Goal: Information Seeking & Learning: Check status

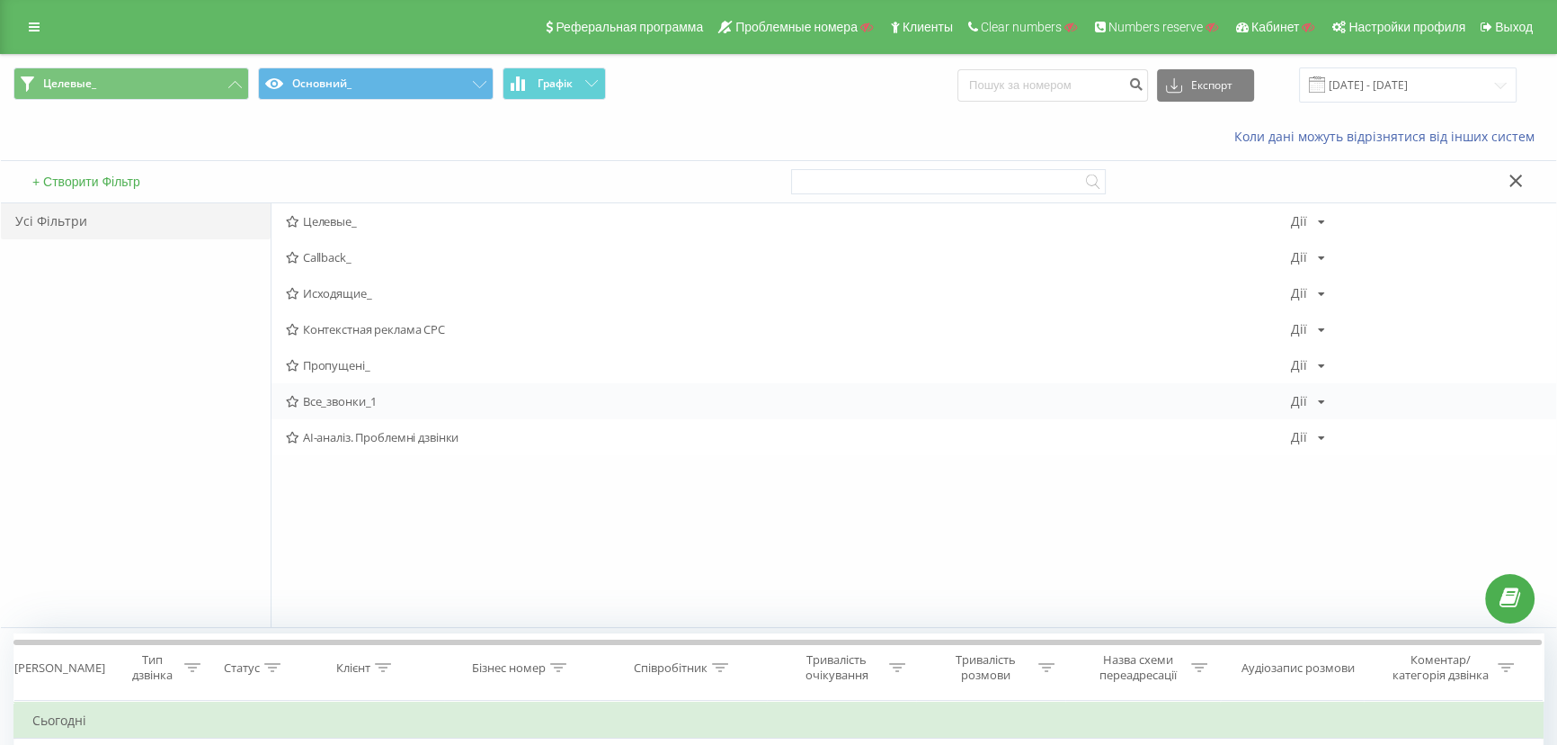
click at [317, 404] on span "Все_звонки_1" at bounding box center [788, 401] width 1005 height 13
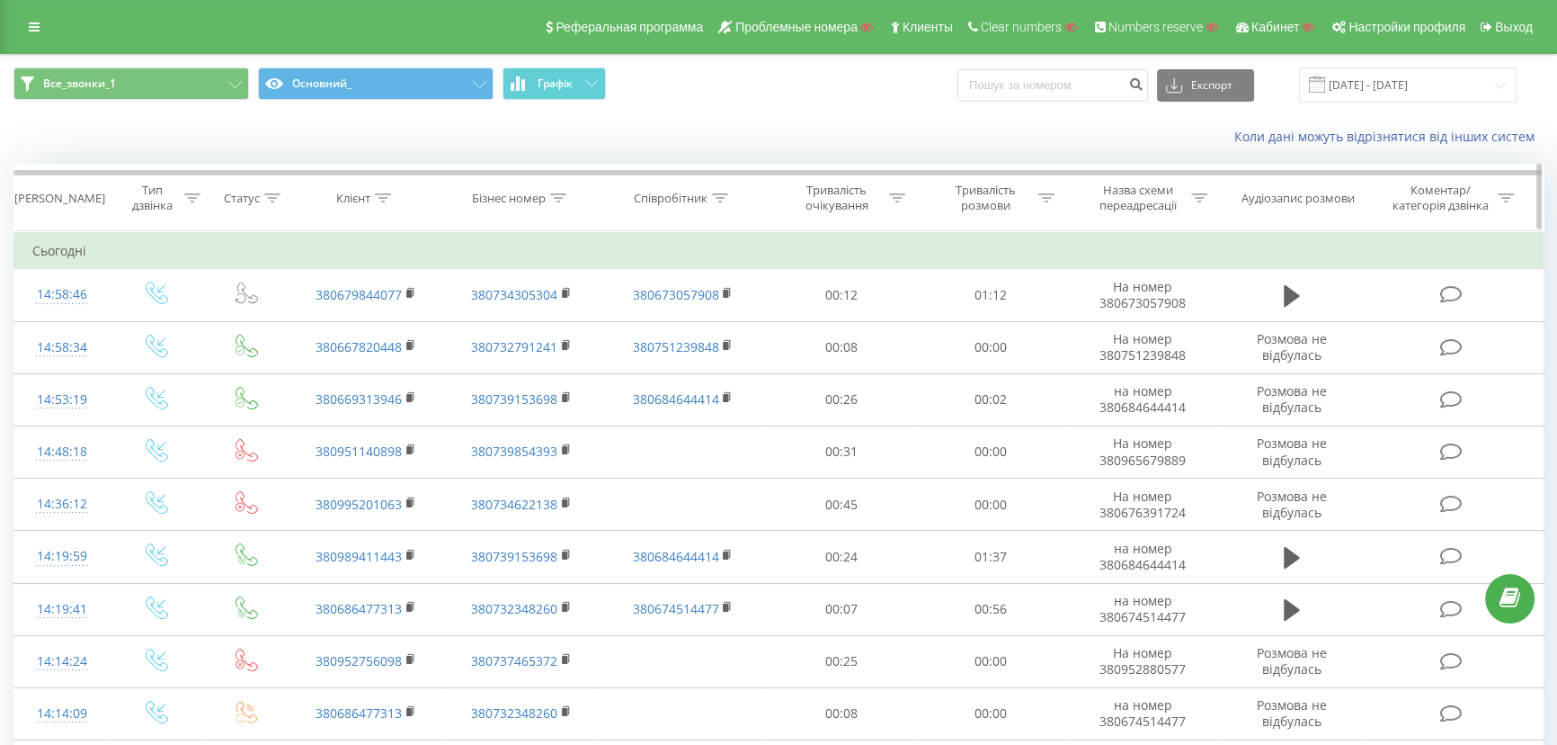
click at [549, 197] on div "Бізнес номер" at bounding box center [519, 198] width 94 height 15
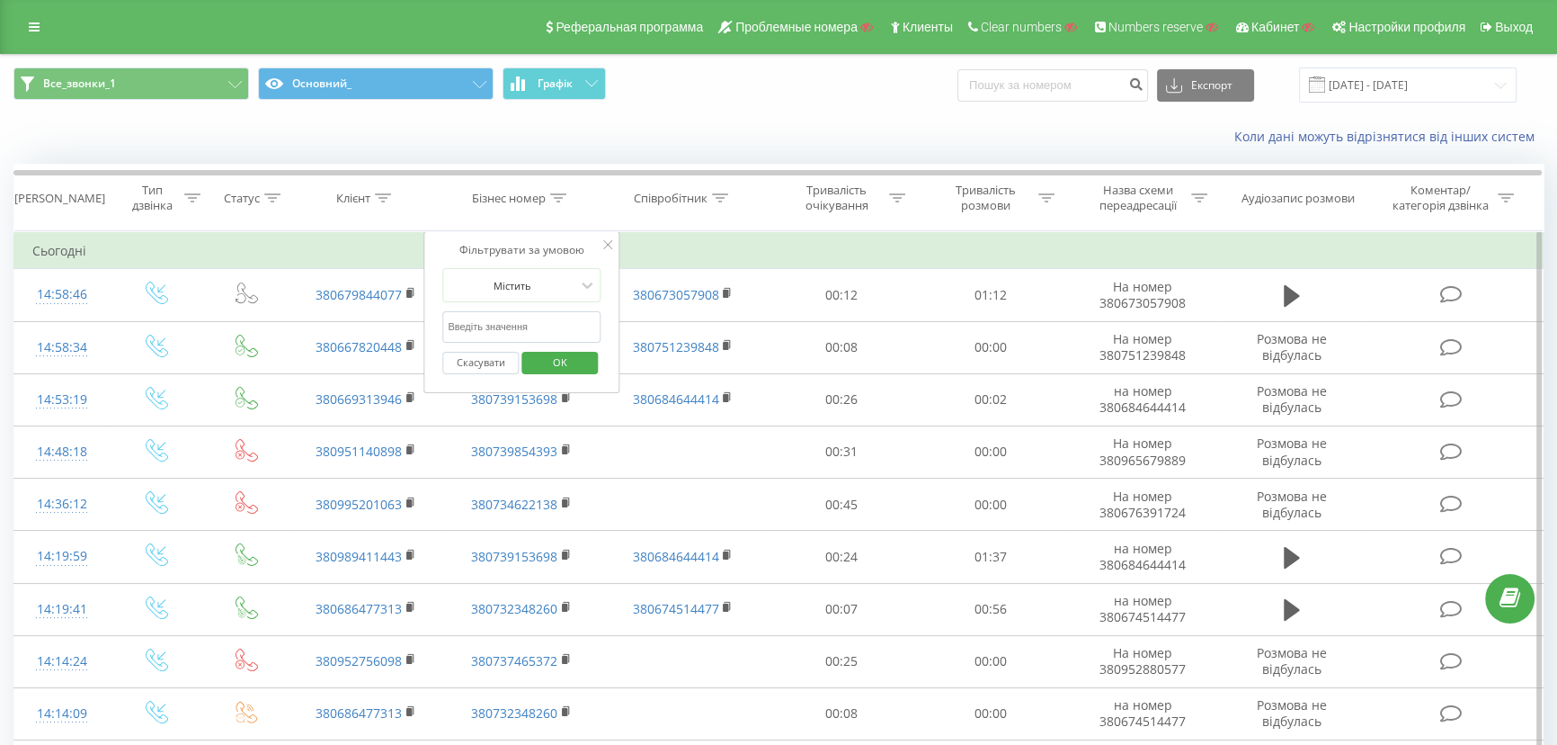
click at [506, 326] on input "text" at bounding box center [521, 326] width 158 height 31
paste input "380739258344"
type input "380739258344"
click at [556, 357] on span "OK" at bounding box center [560, 362] width 50 height 28
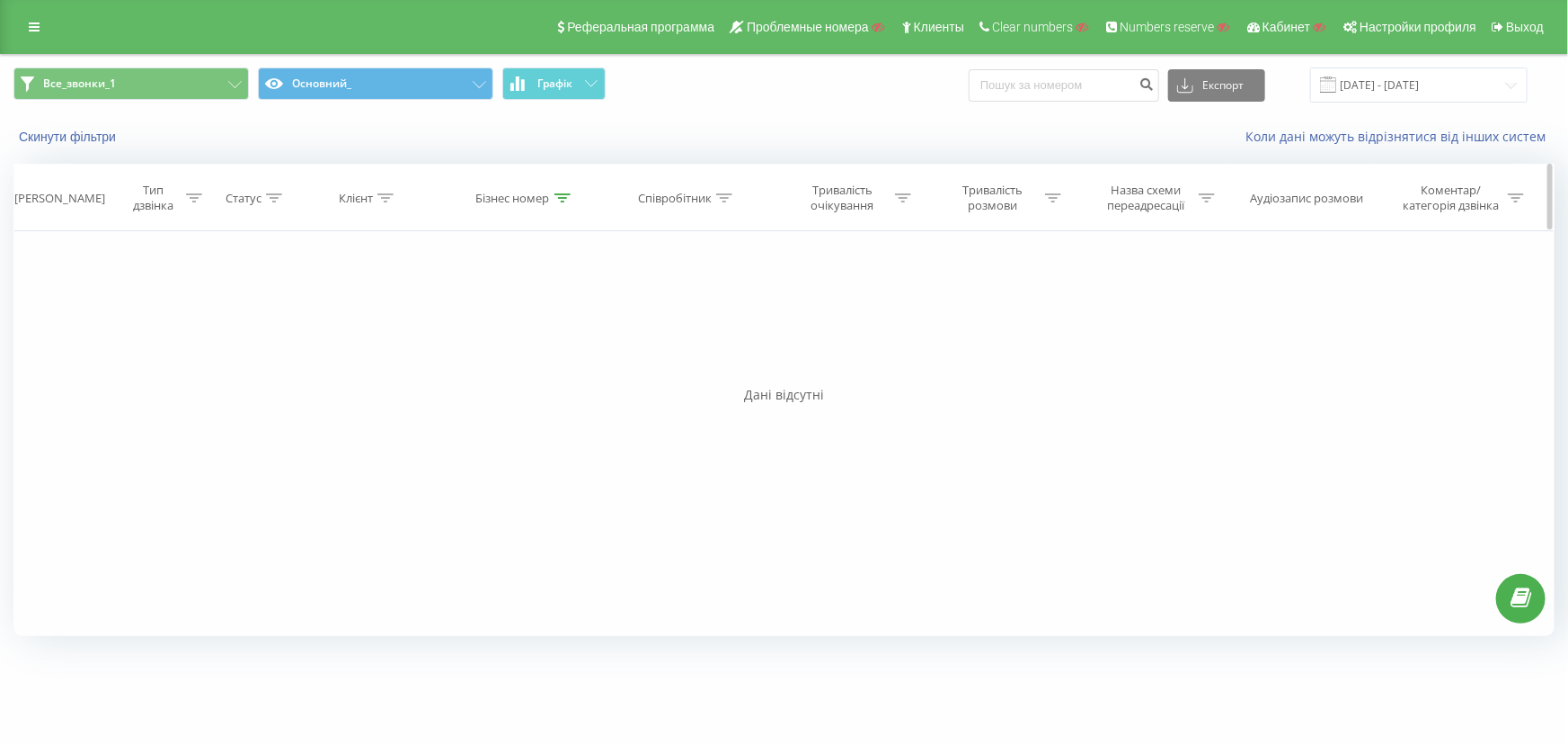
click at [548, 194] on div "Бізнес номер" at bounding box center [514, 198] width 74 height 15
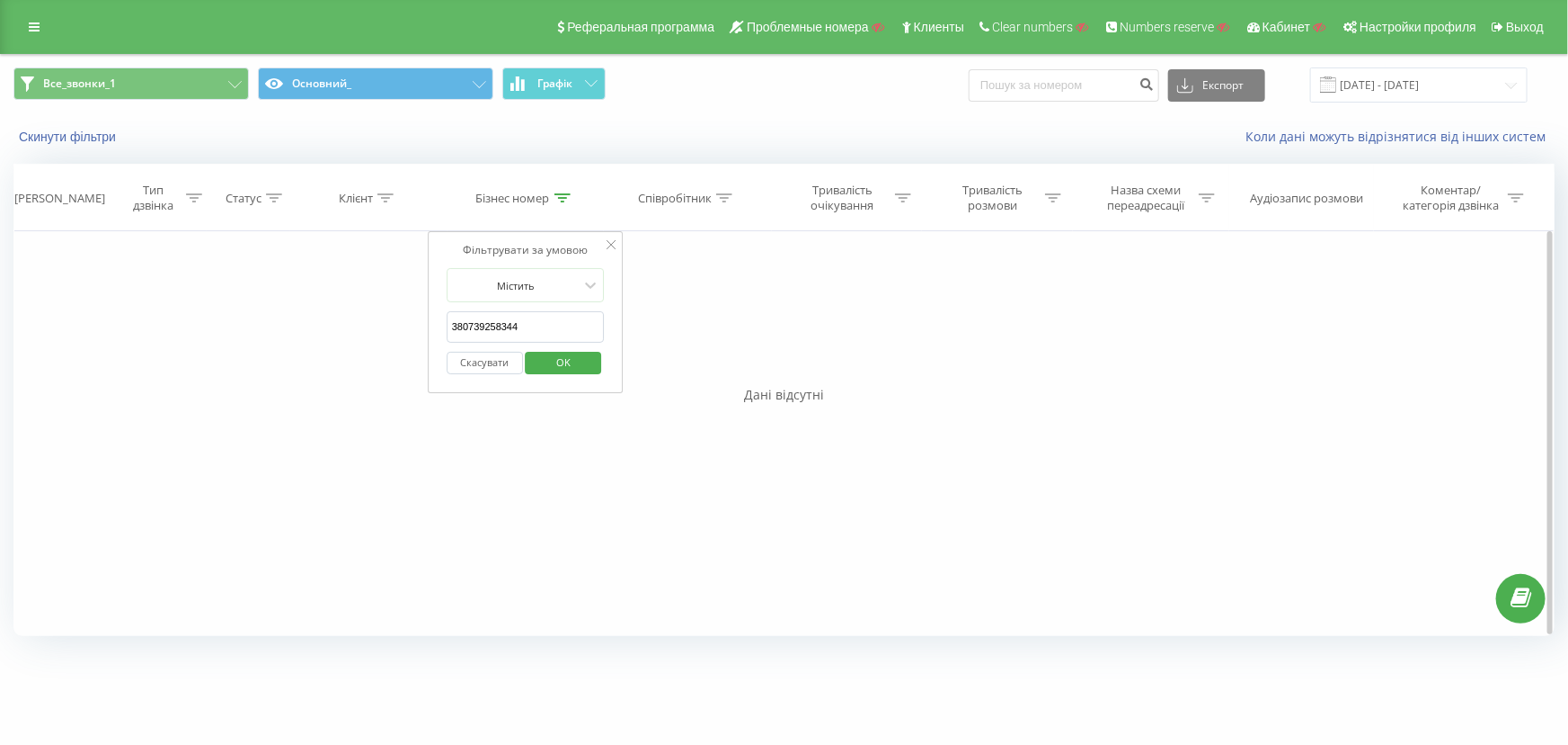
click at [481, 361] on button "Скасувати" at bounding box center [485, 363] width 76 height 22
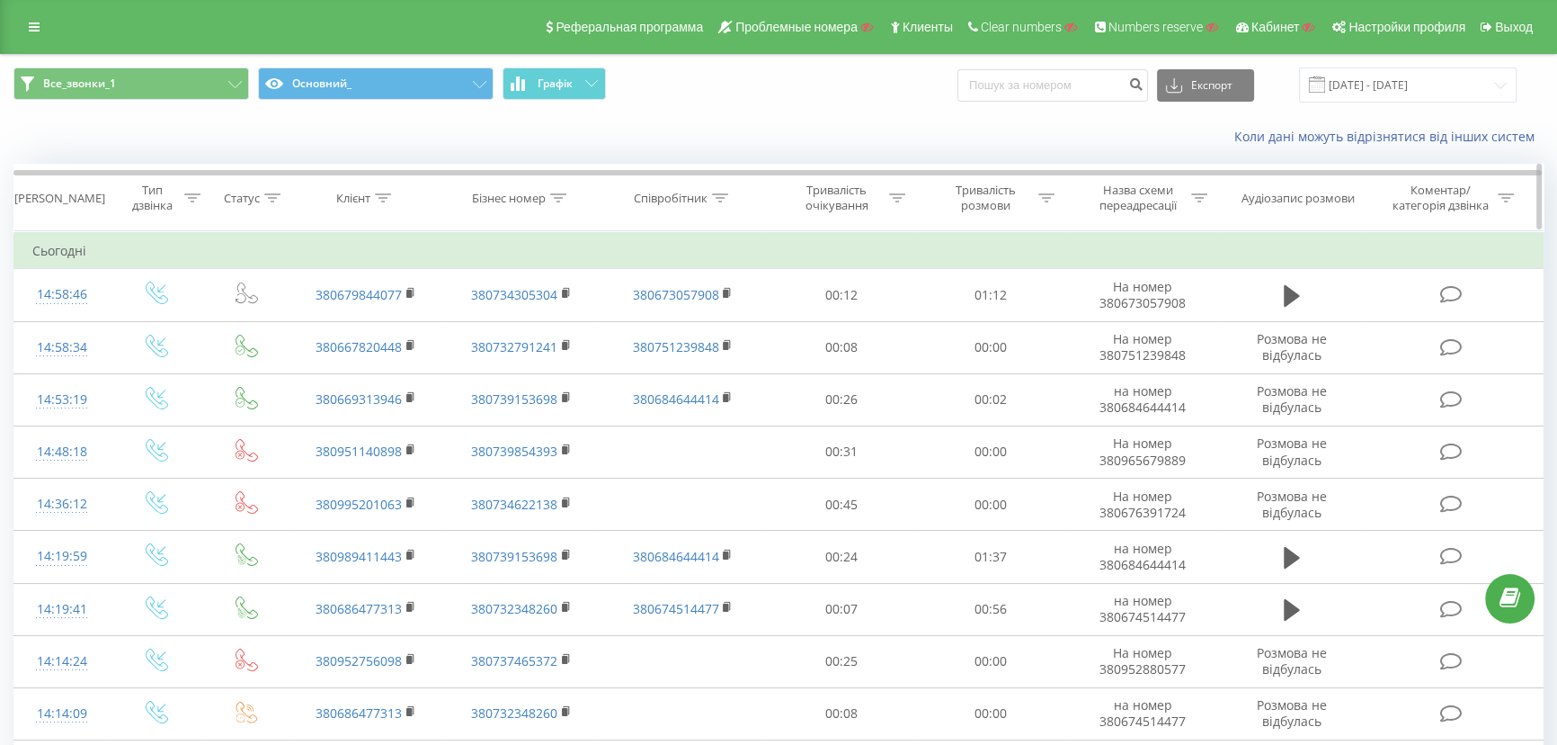
click at [719, 194] on icon at bounding box center [720, 197] width 16 height 9
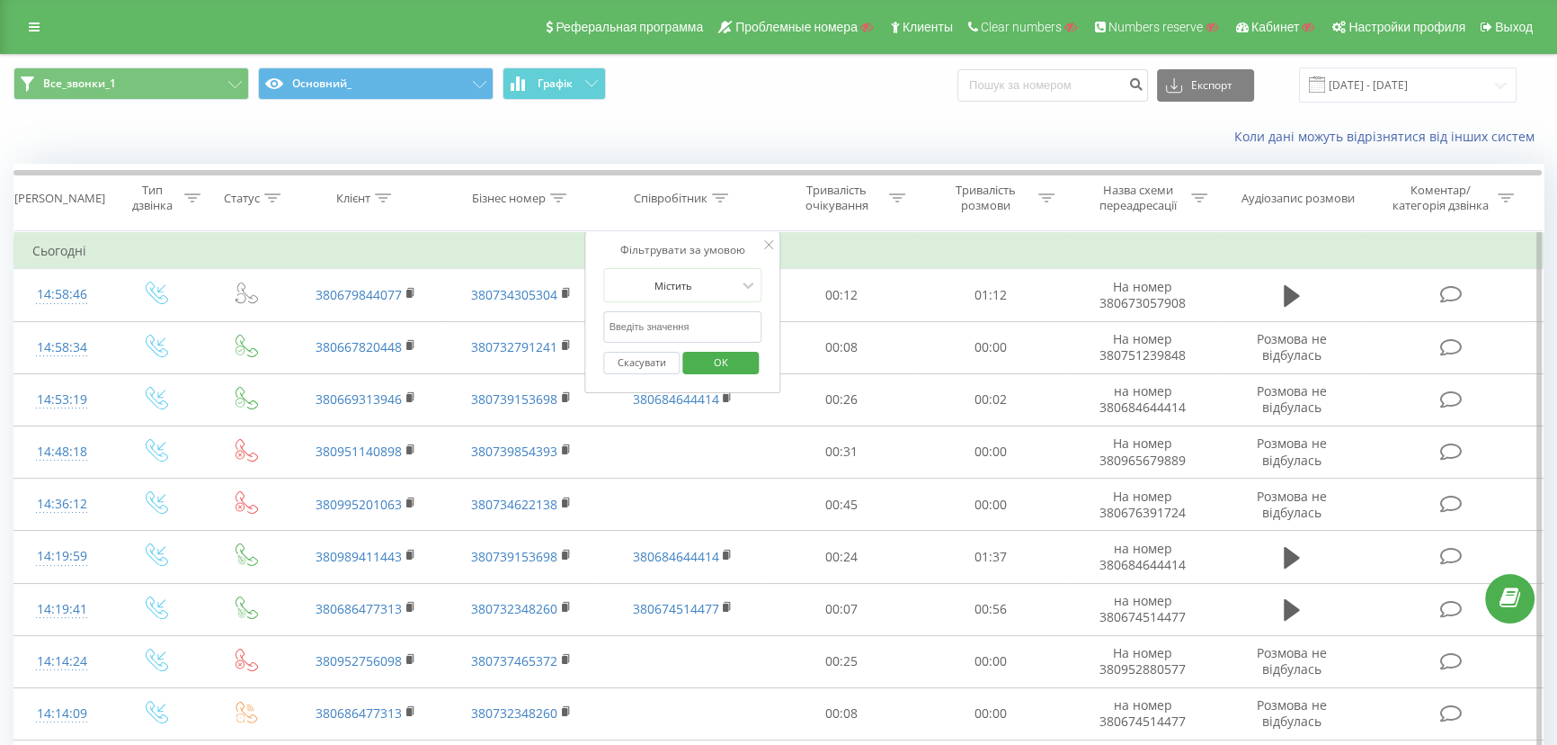
click at [661, 327] on input "text" at bounding box center [683, 326] width 158 height 31
paste input "380739258344"
type input "380739258344"
click at [724, 356] on span "OK" at bounding box center [721, 362] width 50 height 28
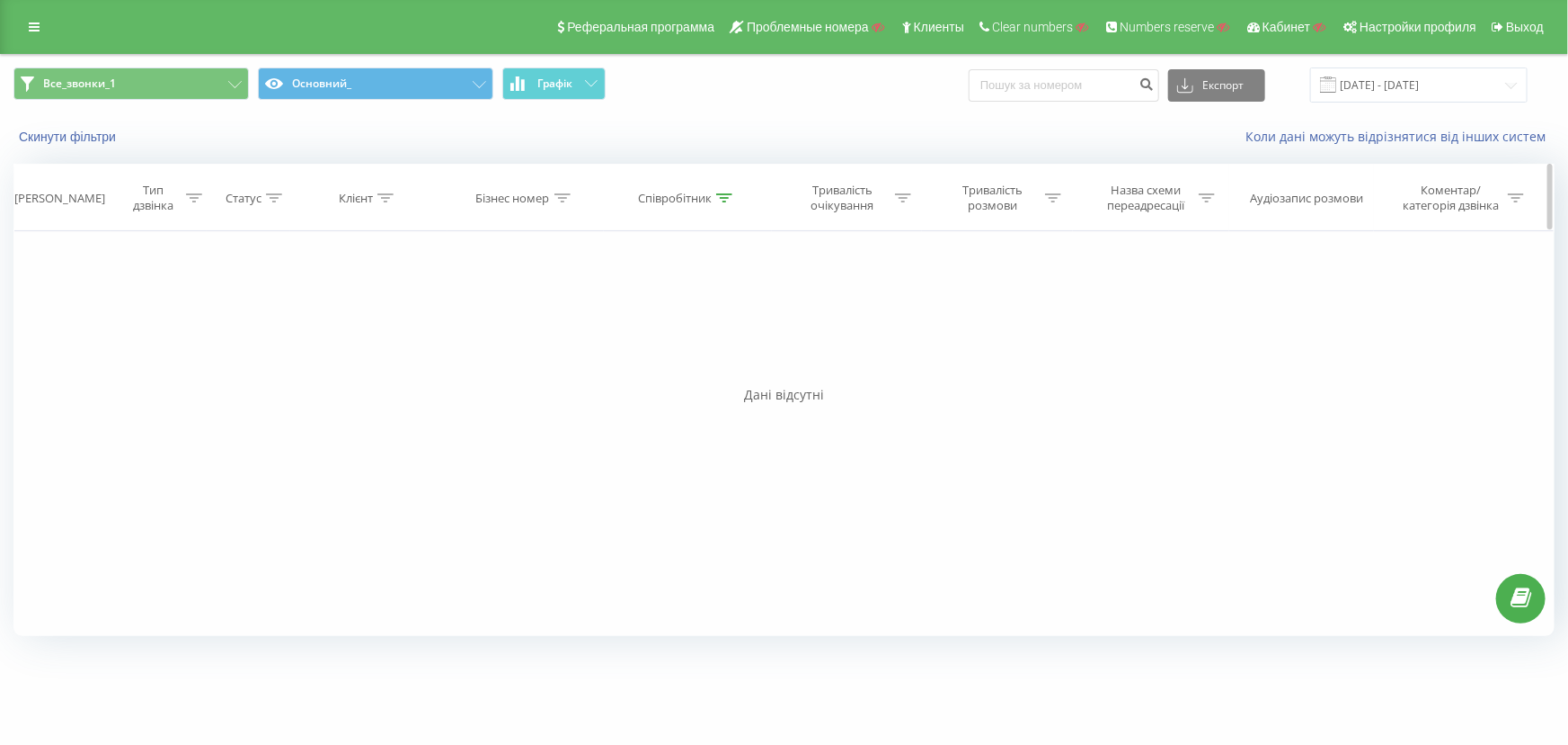
click at [715, 189] on th "Співробітник" at bounding box center [688, 198] width 168 height 67
click at [711, 197] on div "Співробітник" at bounding box center [675, 198] width 74 height 15
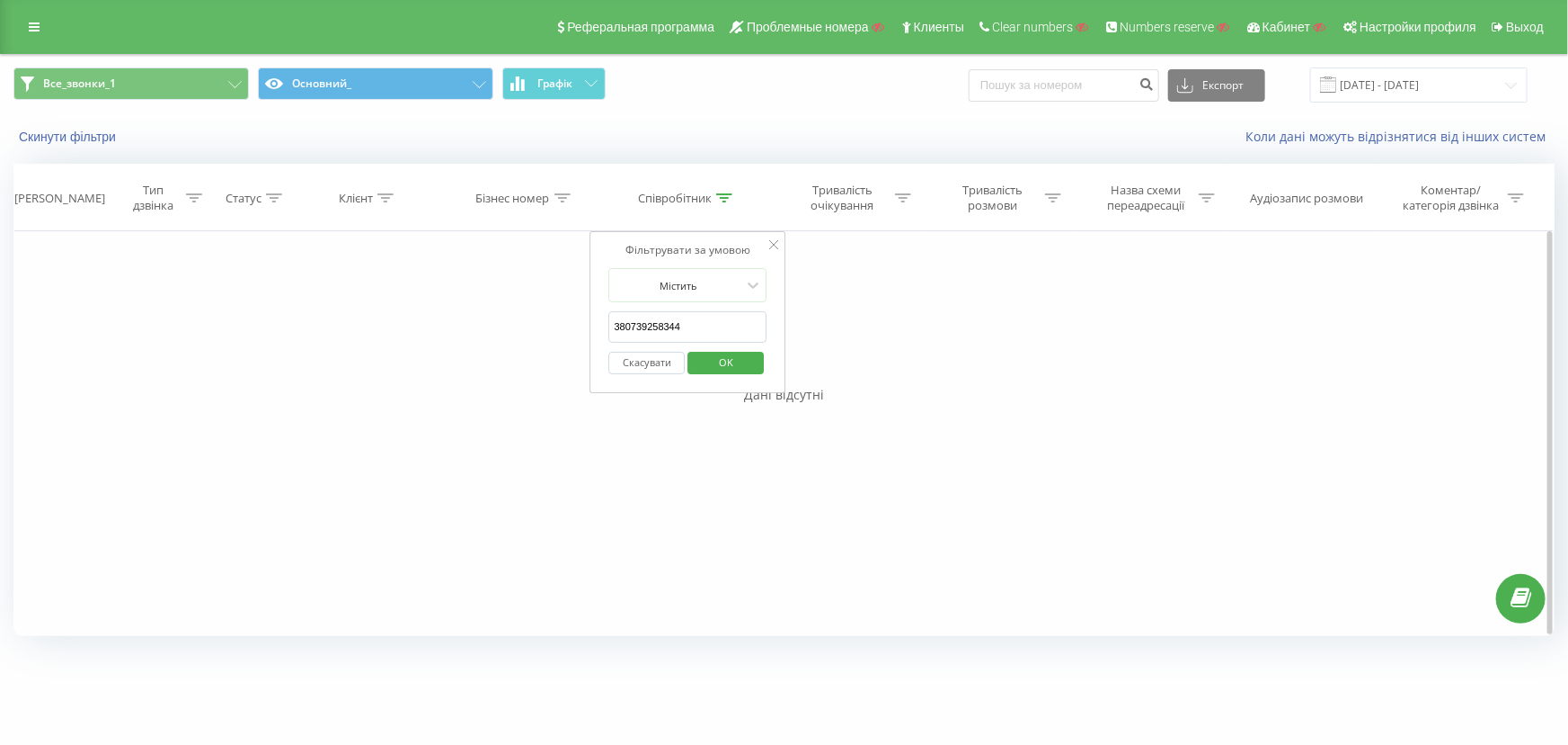
click at [650, 360] on button "Скасувати" at bounding box center [648, 363] width 76 height 22
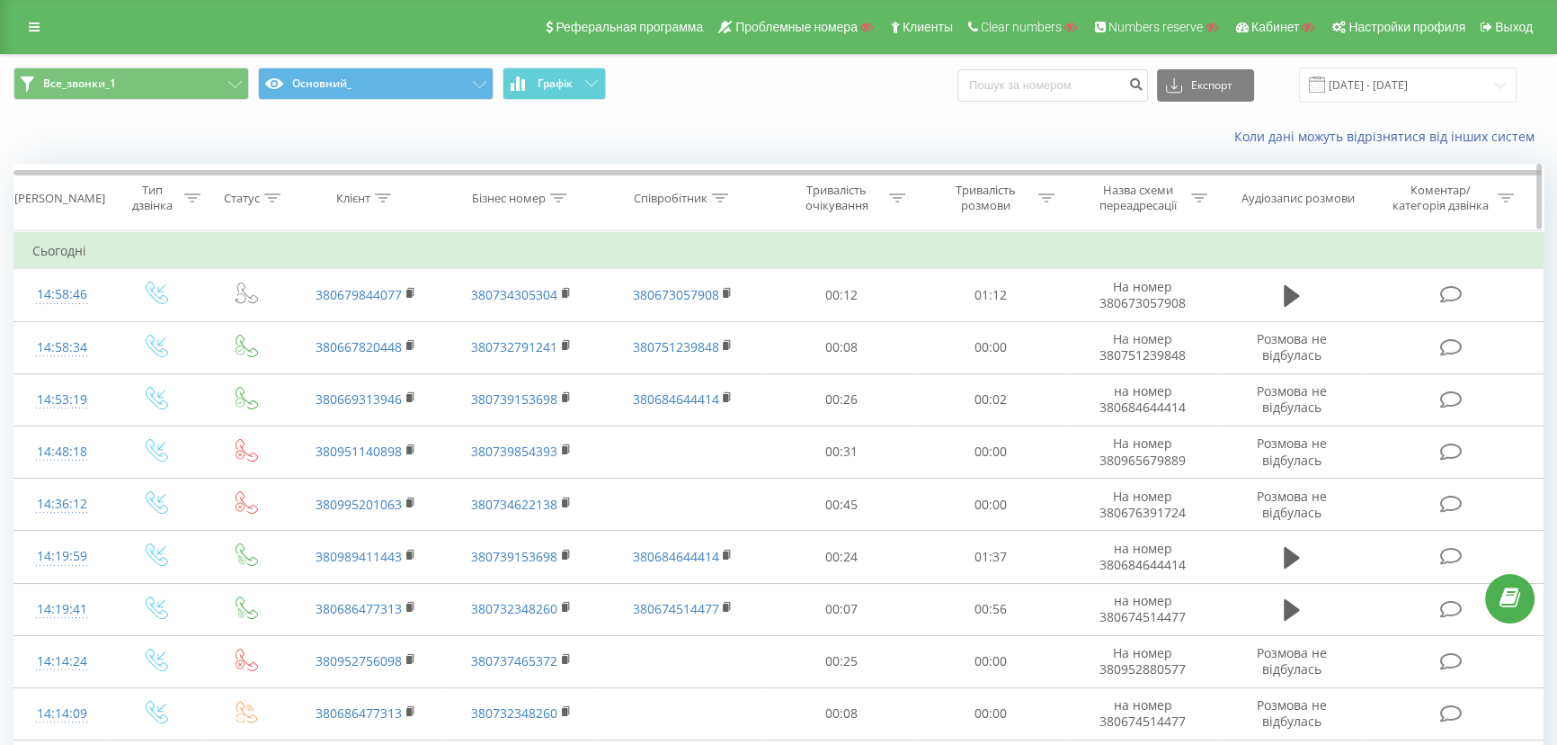
click at [727, 191] on div at bounding box center [720, 198] width 16 height 15
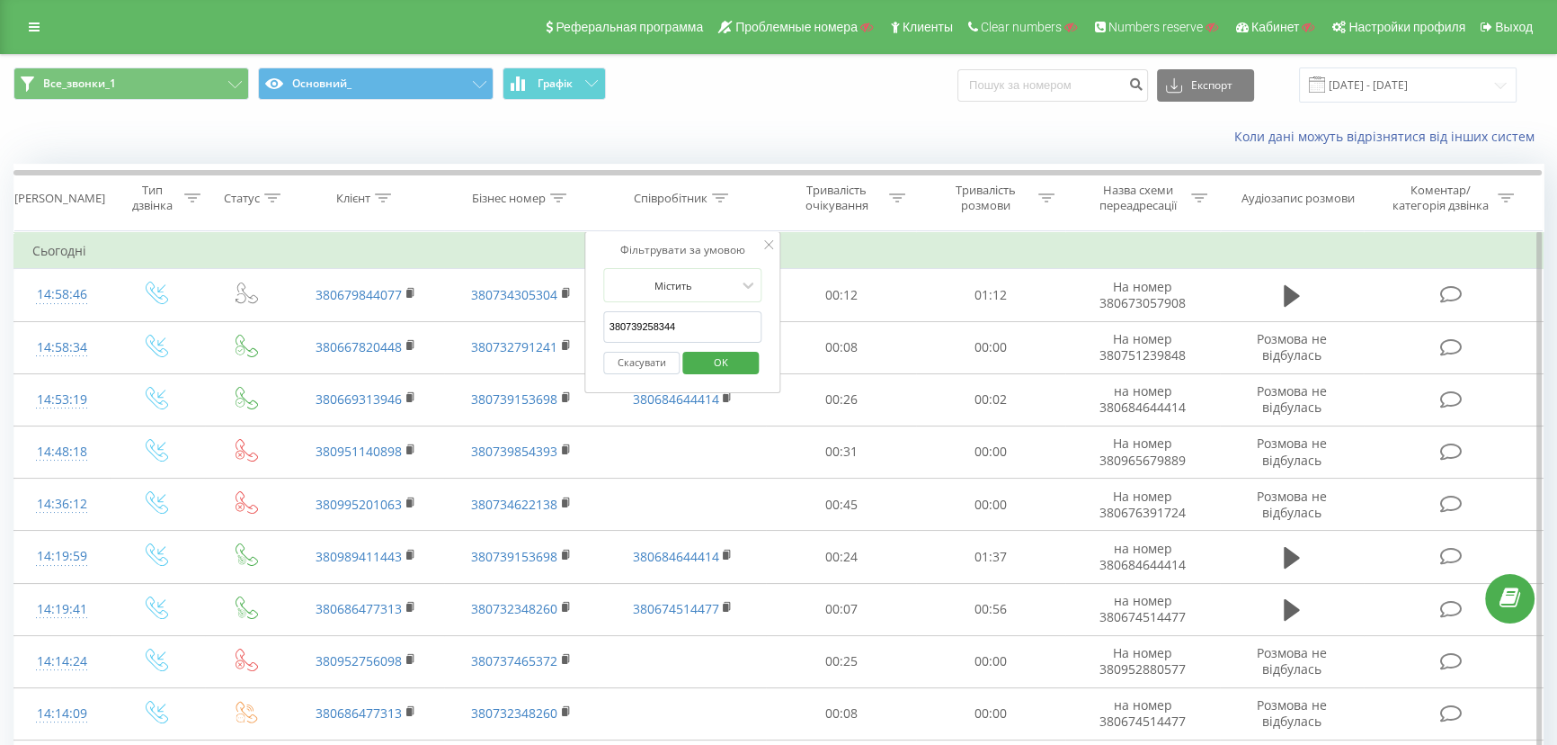
click at [669, 322] on input "380739258344" at bounding box center [683, 326] width 158 height 31
paste input "380739258344"
click at [608, 327] on input "380739258344" at bounding box center [683, 326] width 158 height 31
type input "380739258344"
click at [705, 360] on span "OK" at bounding box center [721, 362] width 50 height 28
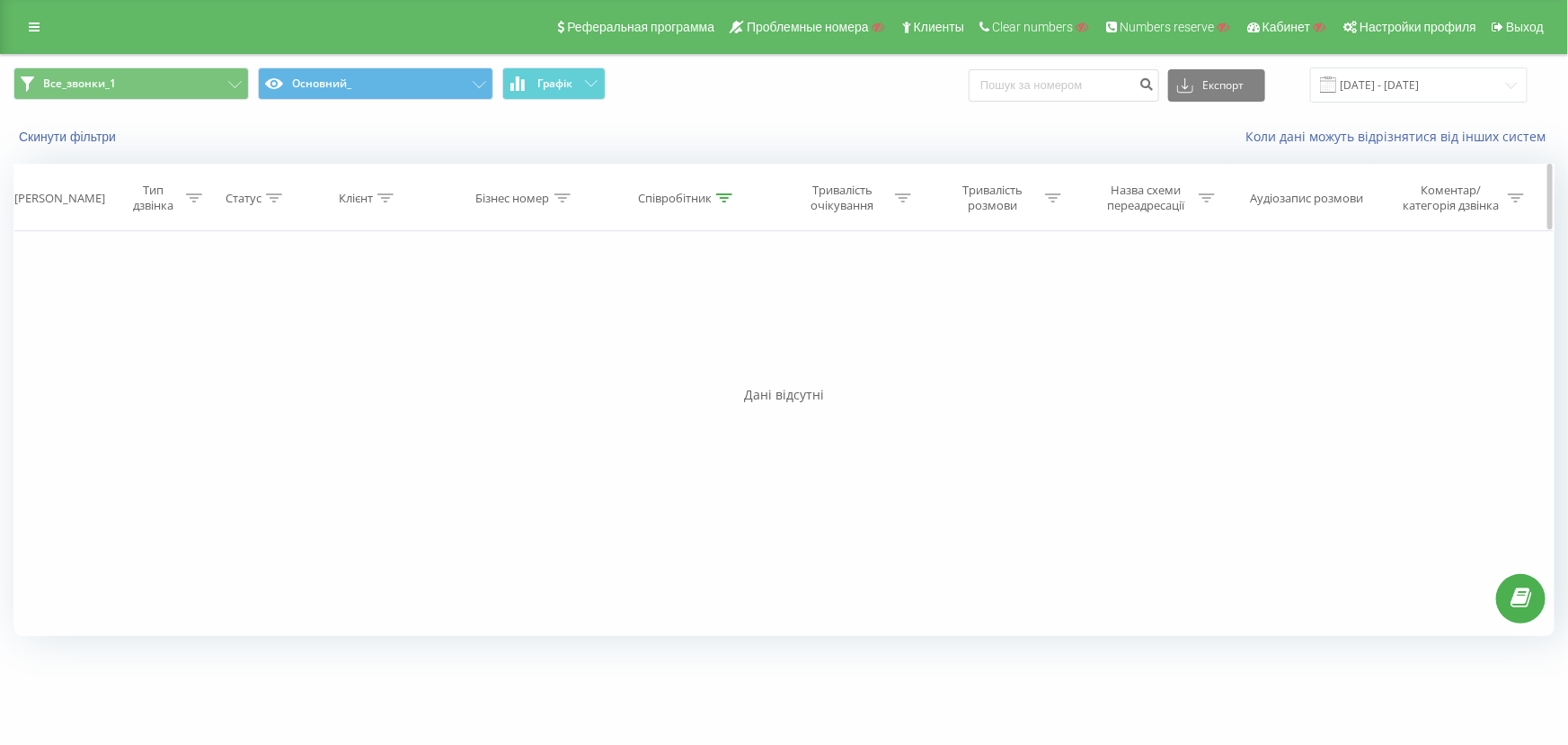
click at [658, 199] on div "Співробітник" at bounding box center [675, 198] width 74 height 15
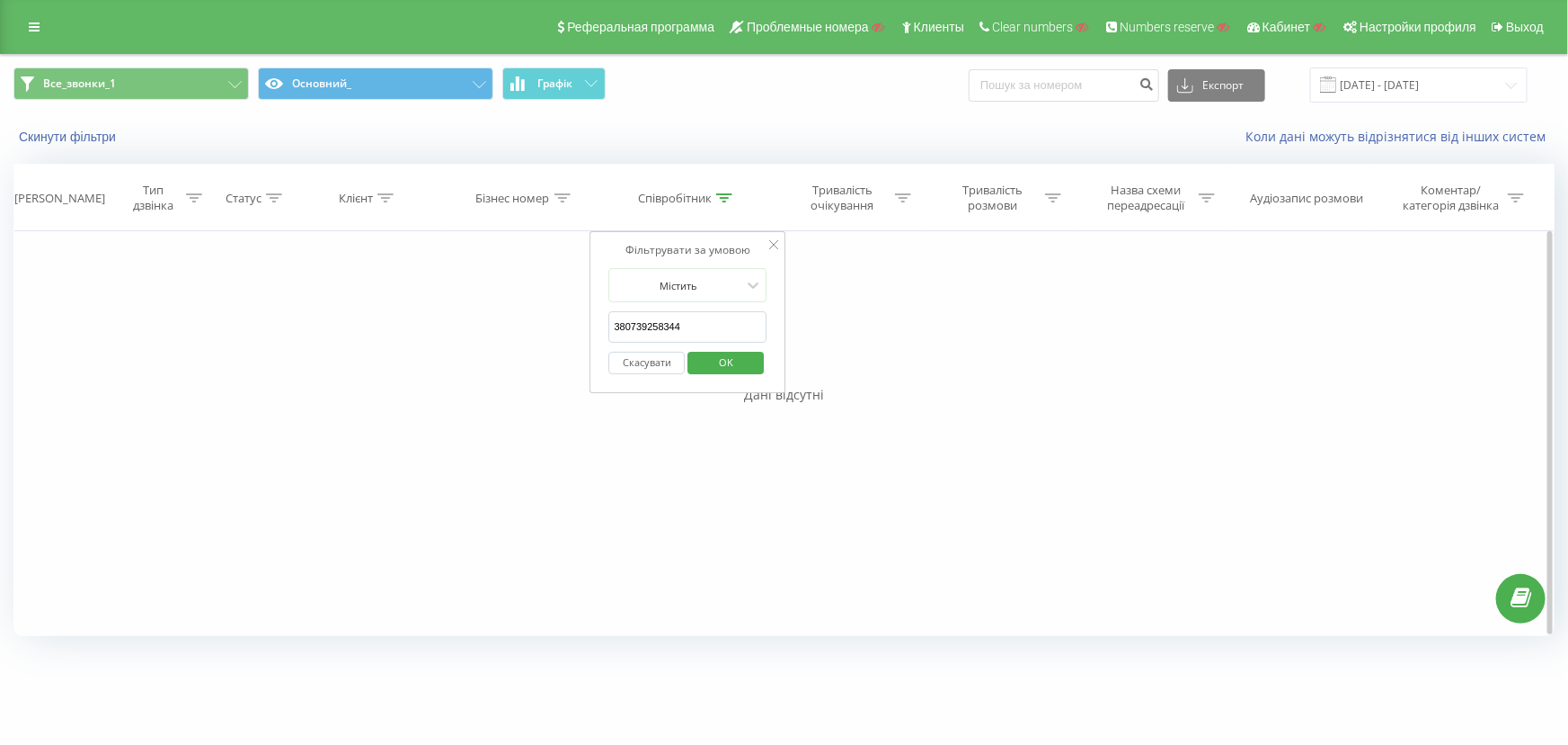
click at [632, 370] on button "Скасувати" at bounding box center [648, 363] width 76 height 22
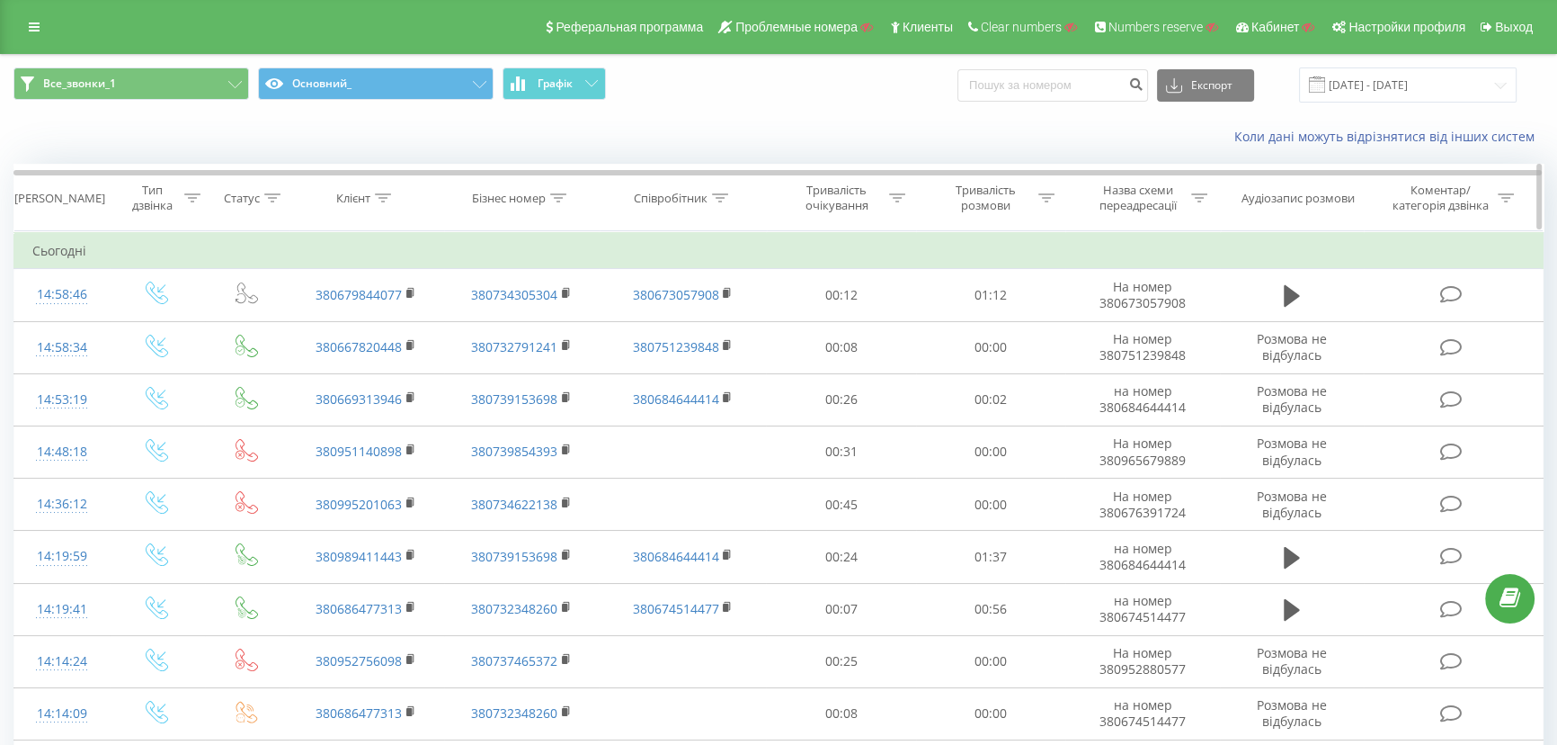
click at [509, 197] on div "Бізнес номер" at bounding box center [509, 198] width 74 height 15
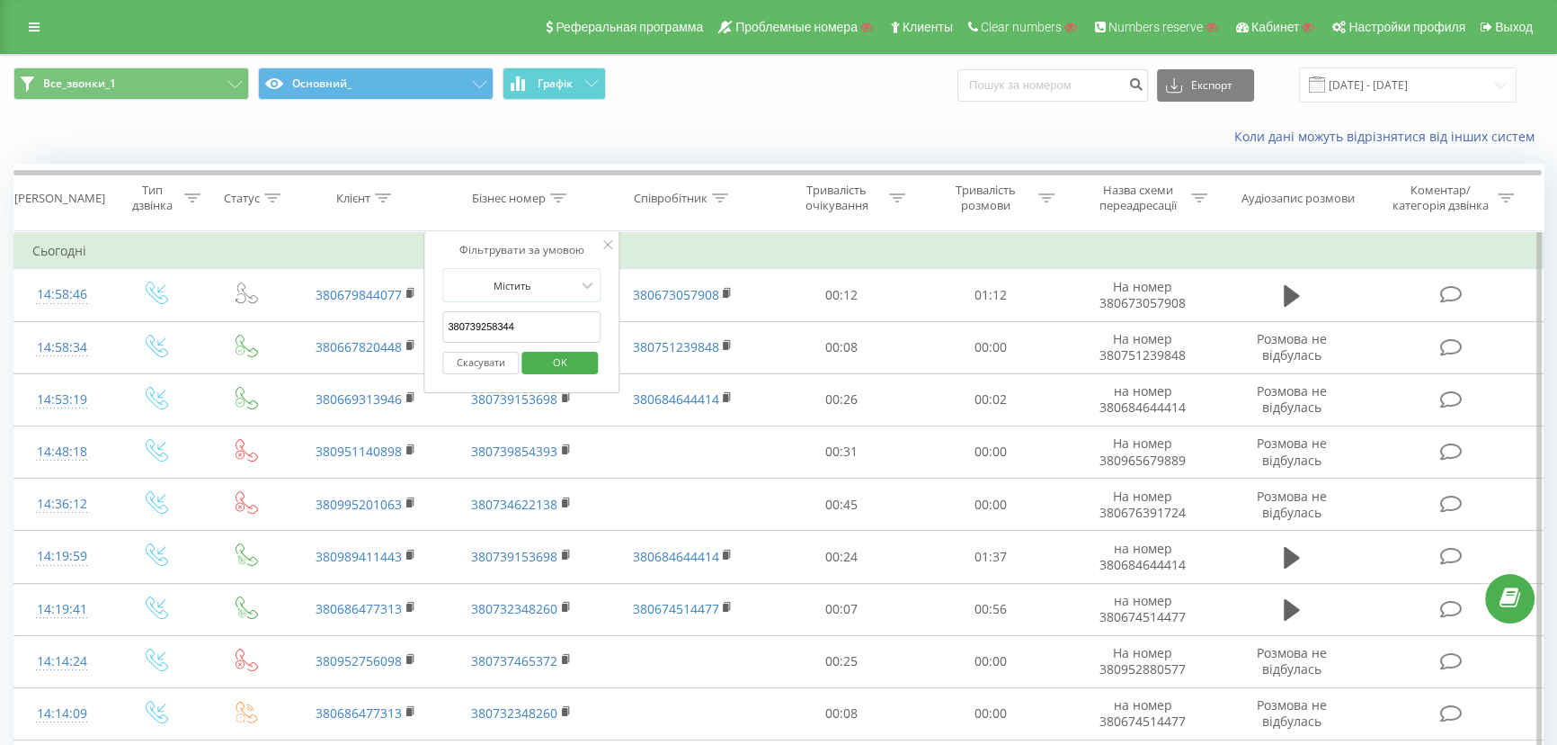
click at [486, 324] on input "380739258344" at bounding box center [521, 326] width 158 height 31
paste input "380739258344"
type input "380739258344"
click at [564, 361] on span "OK" at bounding box center [560, 362] width 50 height 28
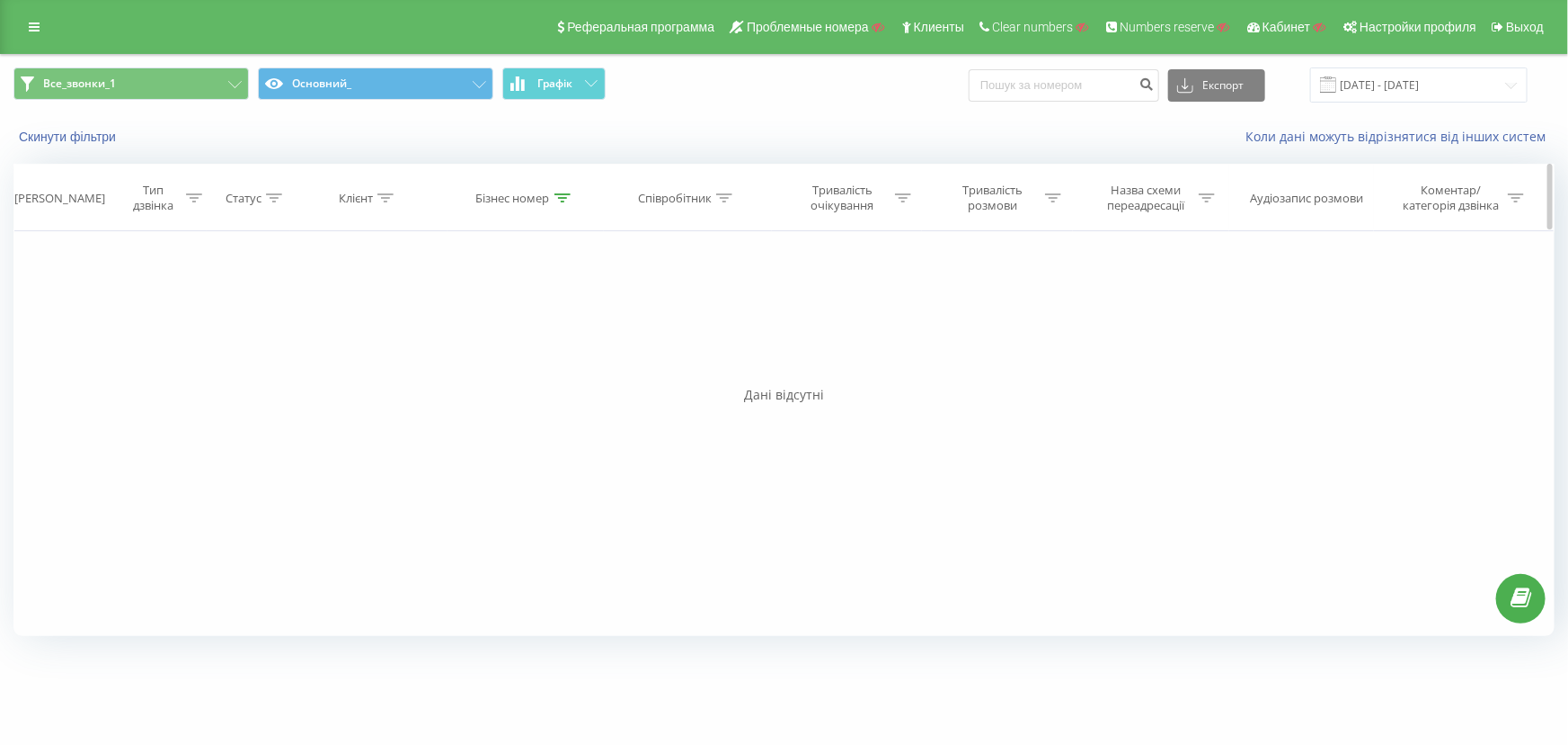
click at [533, 195] on div "Бізнес номер" at bounding box center [514, 198] width 74 height 15
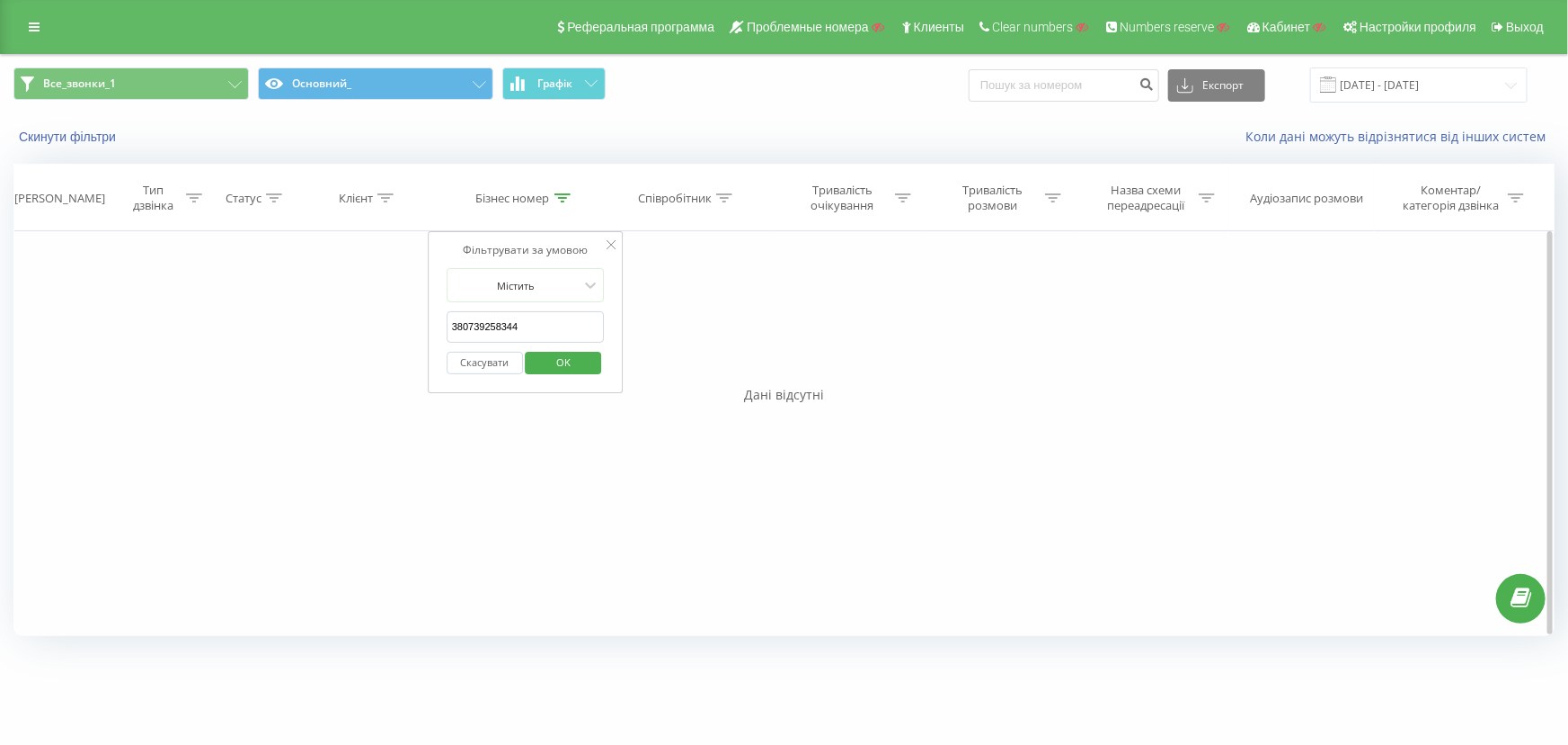
click at [481, 365] on button "Скасувати" at bounding box center [485, 363] width 76 height 22
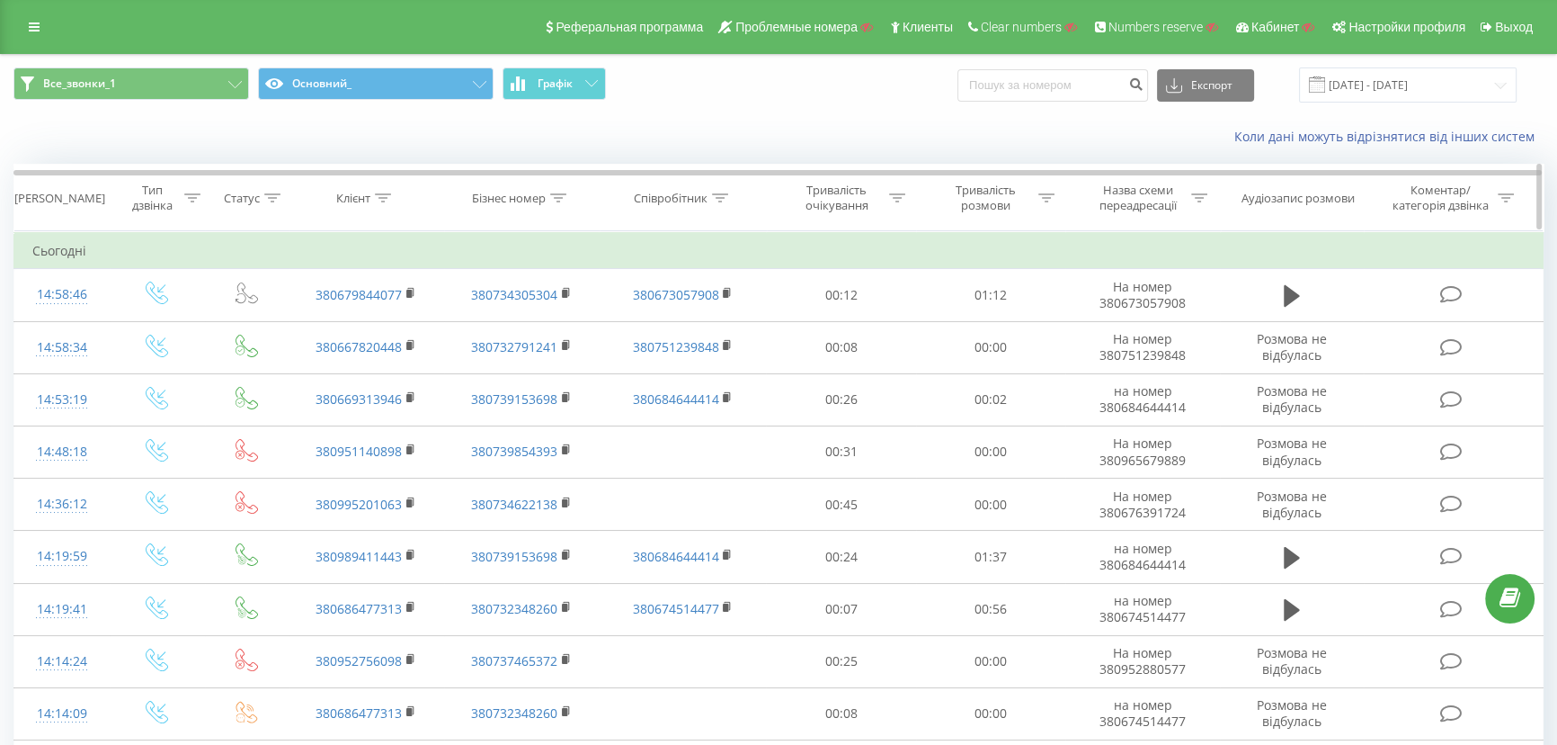
click at [379, 197] on icon at bounding box center [384, 197] width 16 height 9
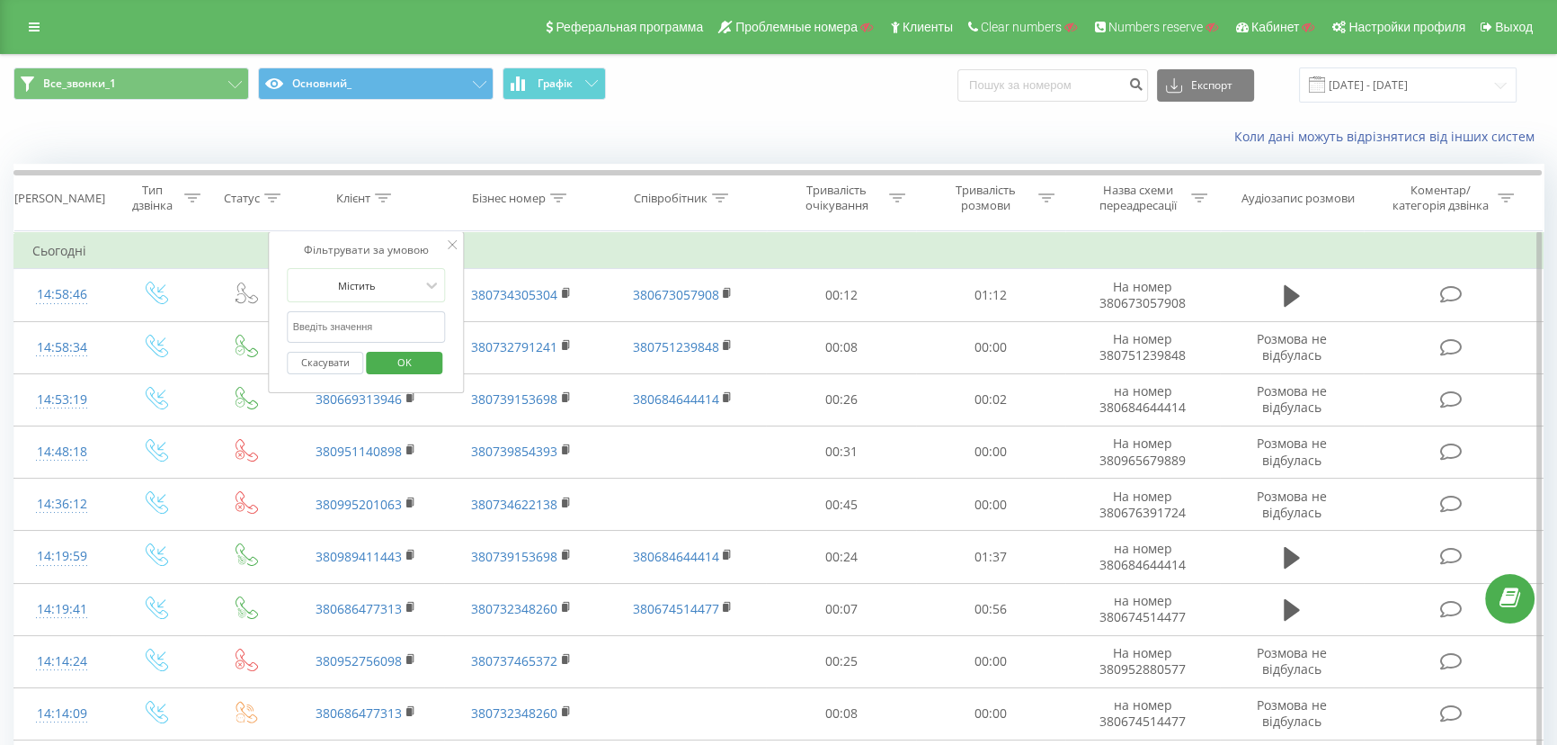
click at [355, 316] on input "text" at bounding box center [367, 326] width 158 height 31
paste input "380739258344"
type input "380739258344"
click at [392, 361] on span "OK" at bounding box center [404, 362] width 50 height 28
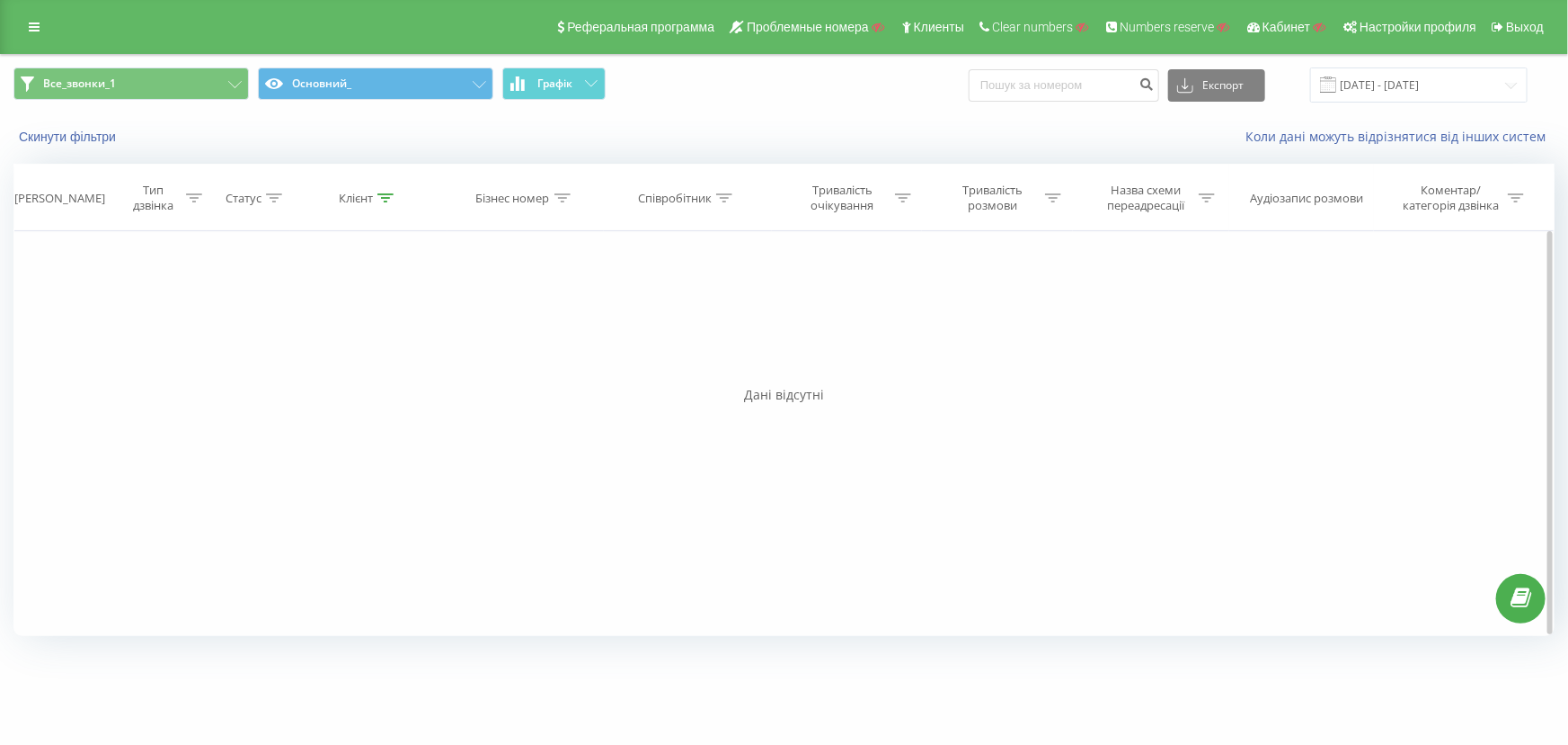
drag, startPoint x: 388, startPoint y: 189, endPoint x: 361, endPoint y: 246, distance: 63.1
click at [387, 191] on div at bounding box center [386, 198] width 16 height 15
click at [352, 363] on button "Скасувати" at bounding box center [328, 363] width 76 height 22
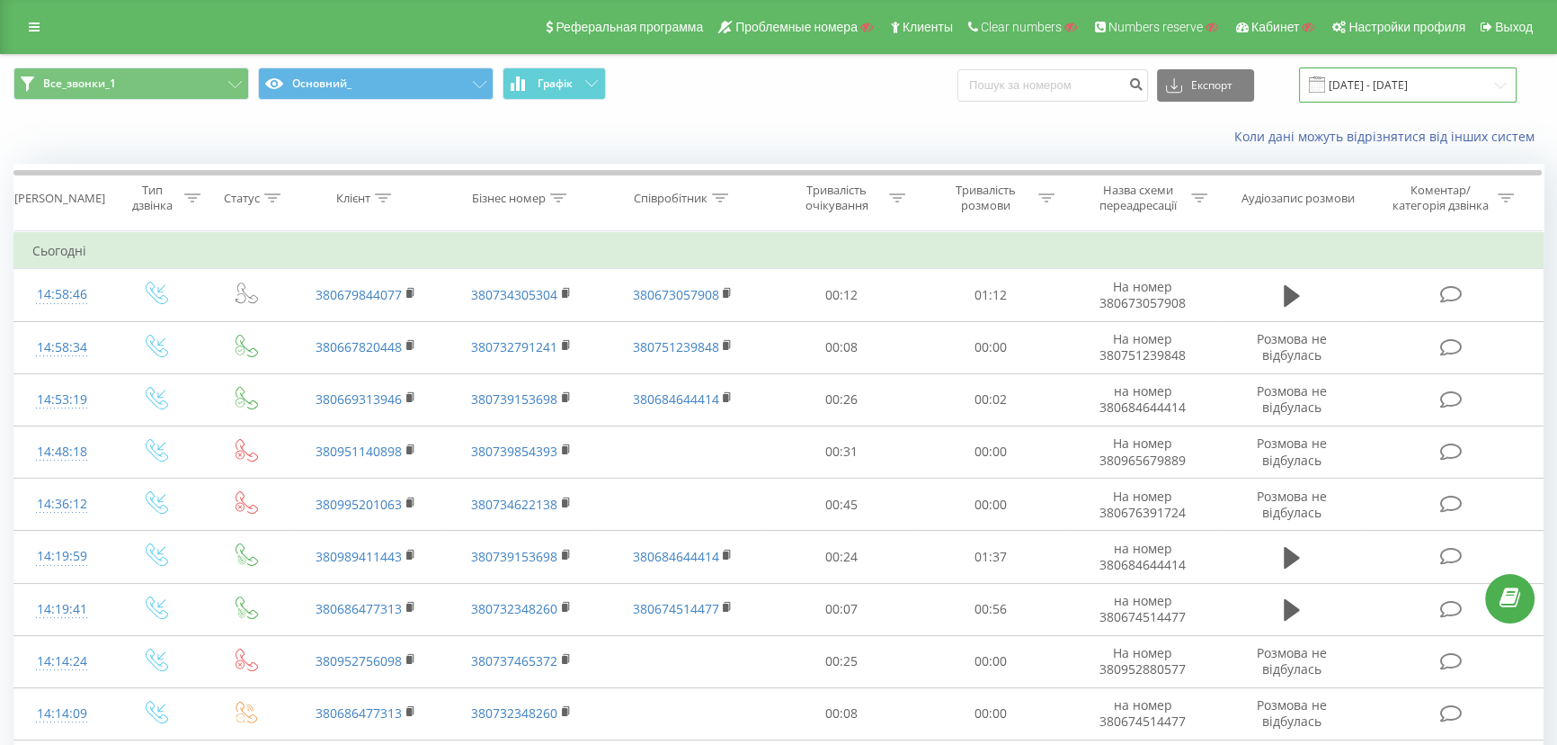
click at [1379, 82] on input "[DATE] - [DATE]" at bounding box center [1408, 84] width 218 height 35
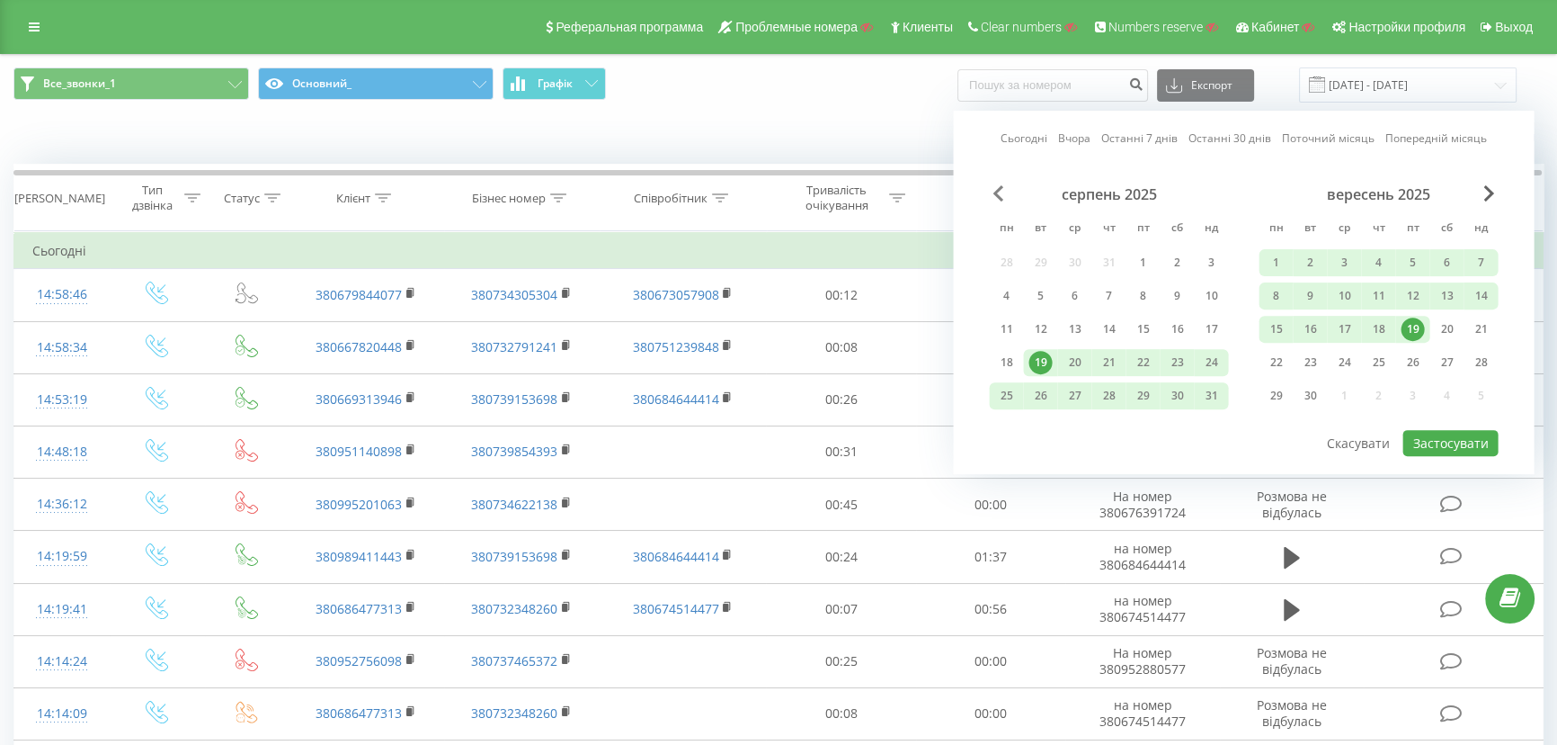
click at [994, 190] on span "Previous Month" at bounding box center [998, 193] width 11 height 16
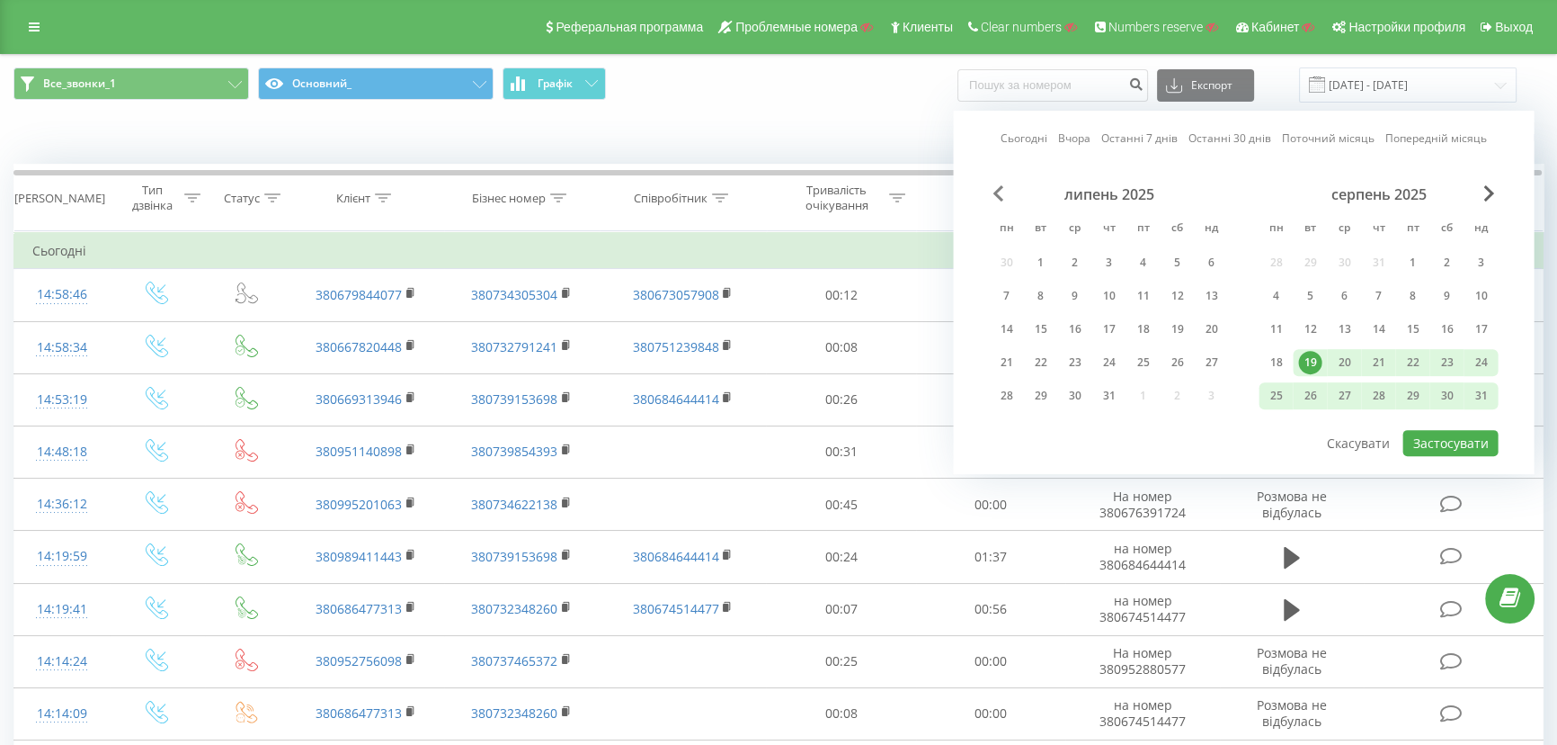
click at [994, 190] on span "Previous Month" at bounding box center [998, 193] width 11 height 16
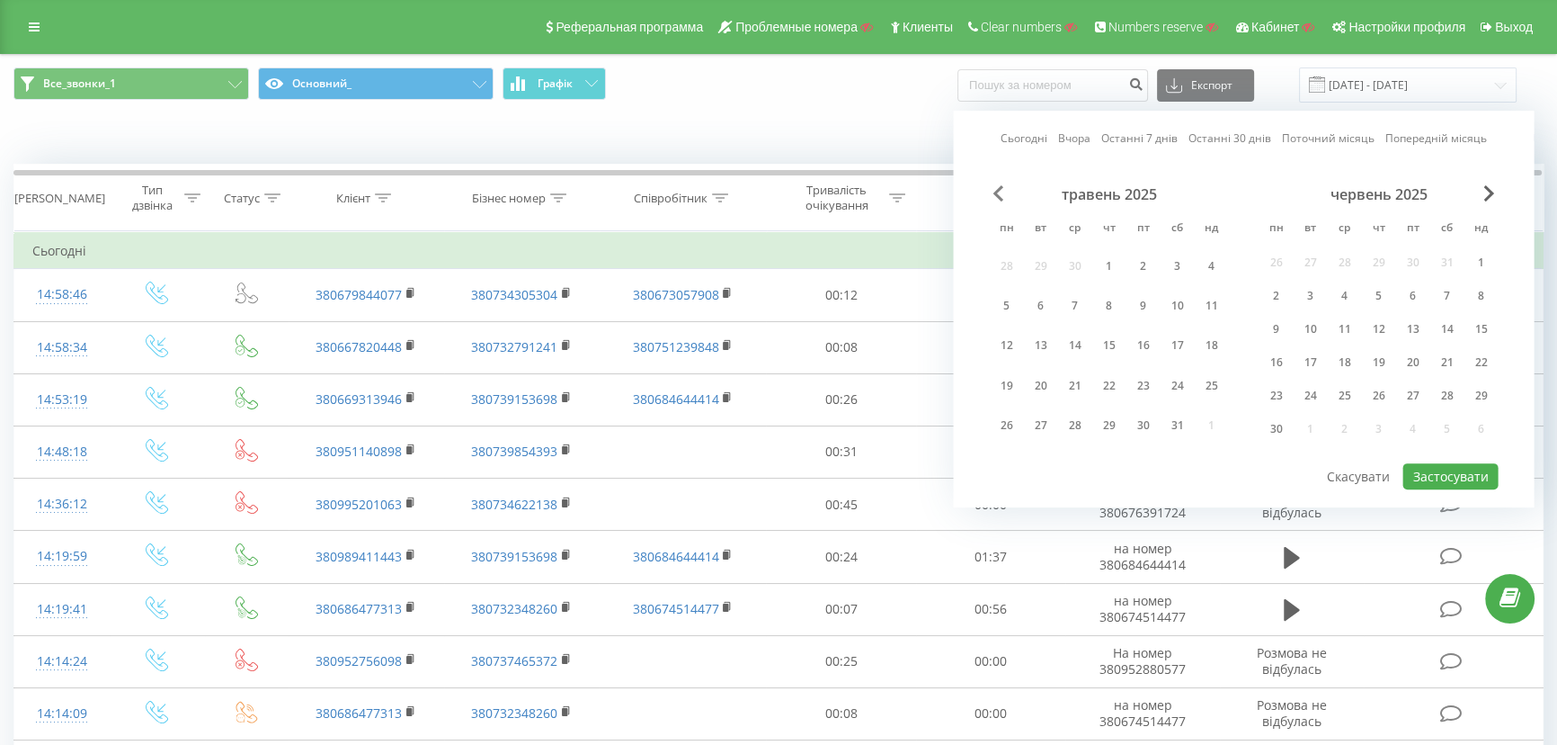
click at [994, 190] on span "Previous Month" at bounding box center [998, 193] width 11 height 16
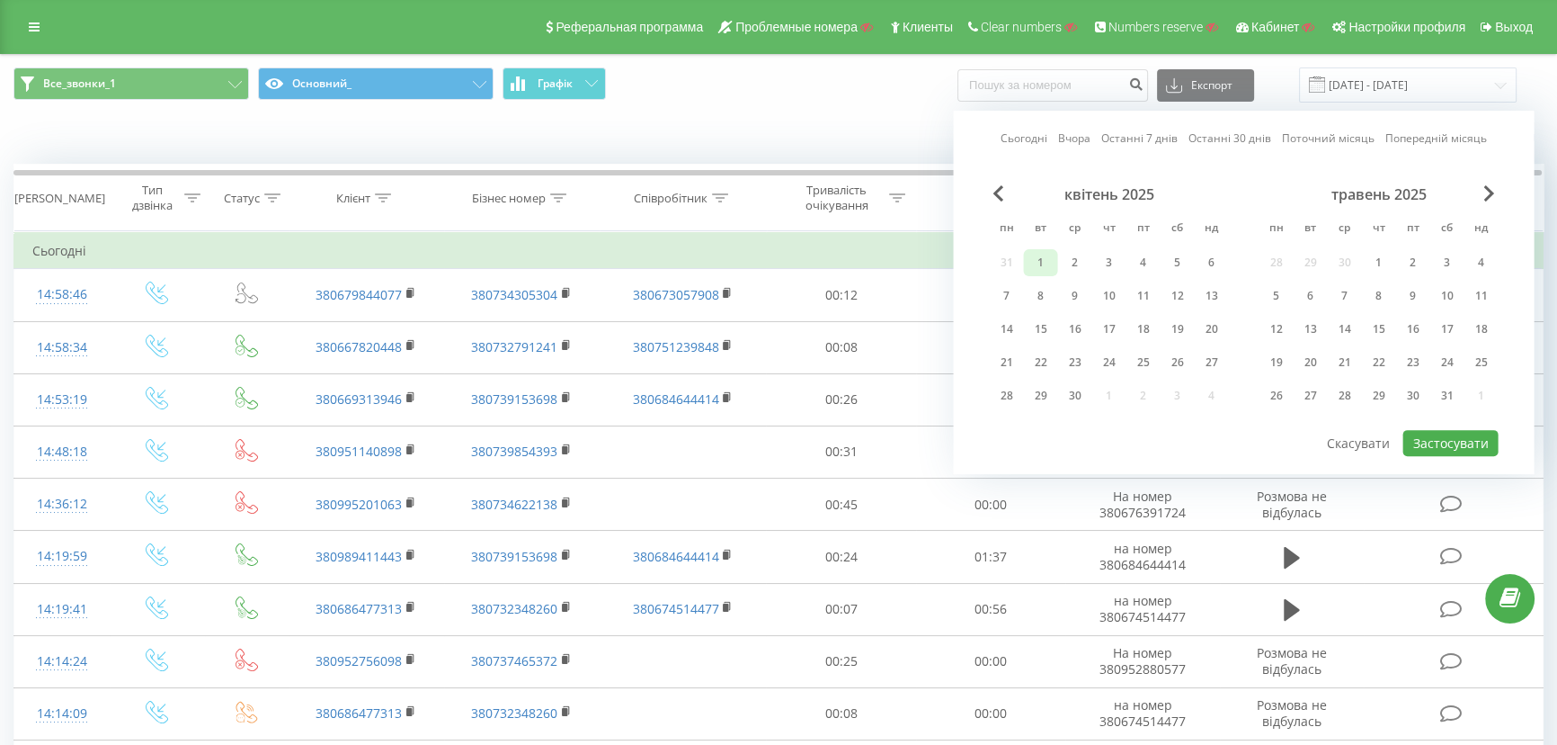
click at [1034, 261] on div "1" at bounding box center [1040, 262] width 23 height 23
click at [1484, 193] on span "Next Month" at bounding box center [1489, 193] width 11 height 16
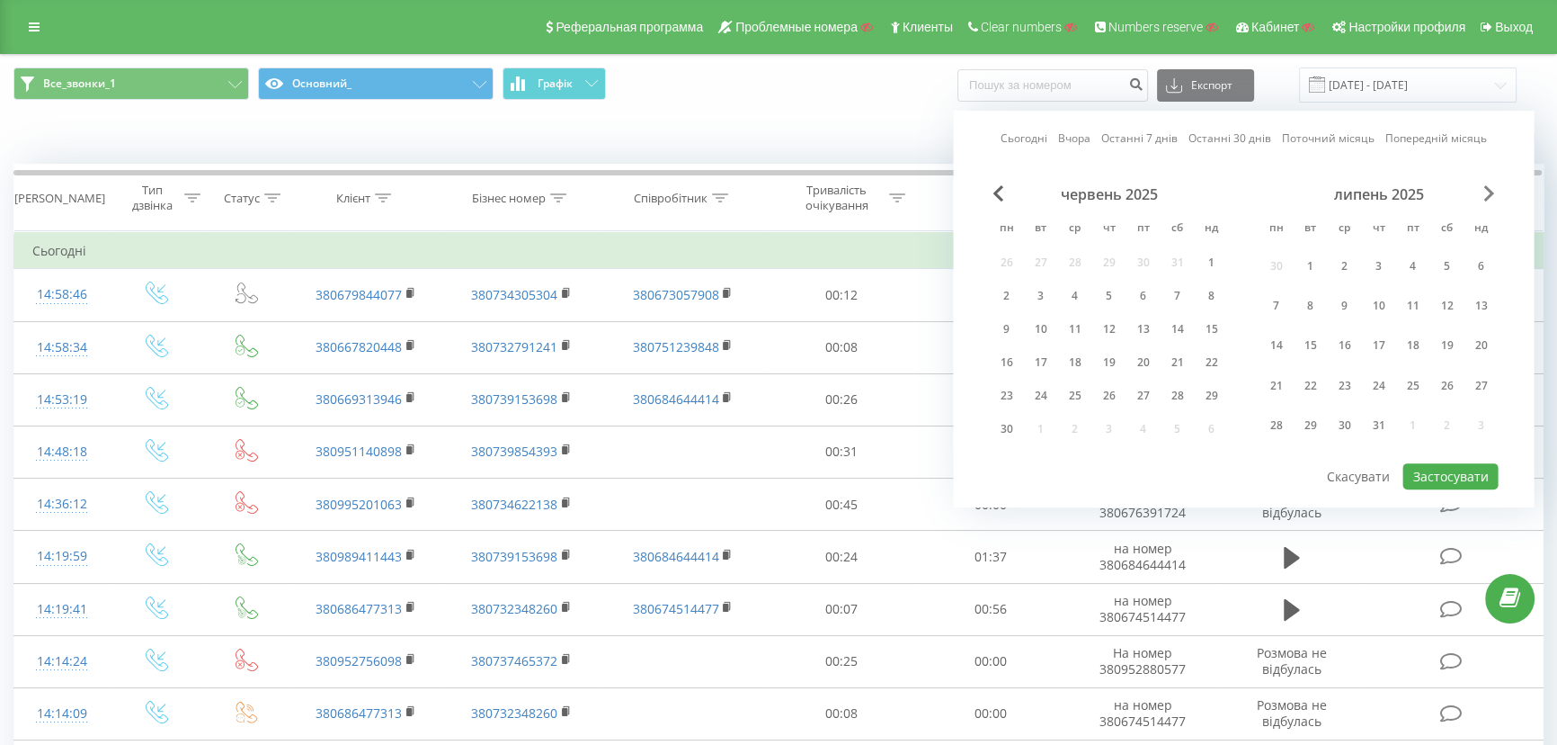
click at [1484, 193] on span "Next Month" at bounding box center [1489, 193] width 11 height 16
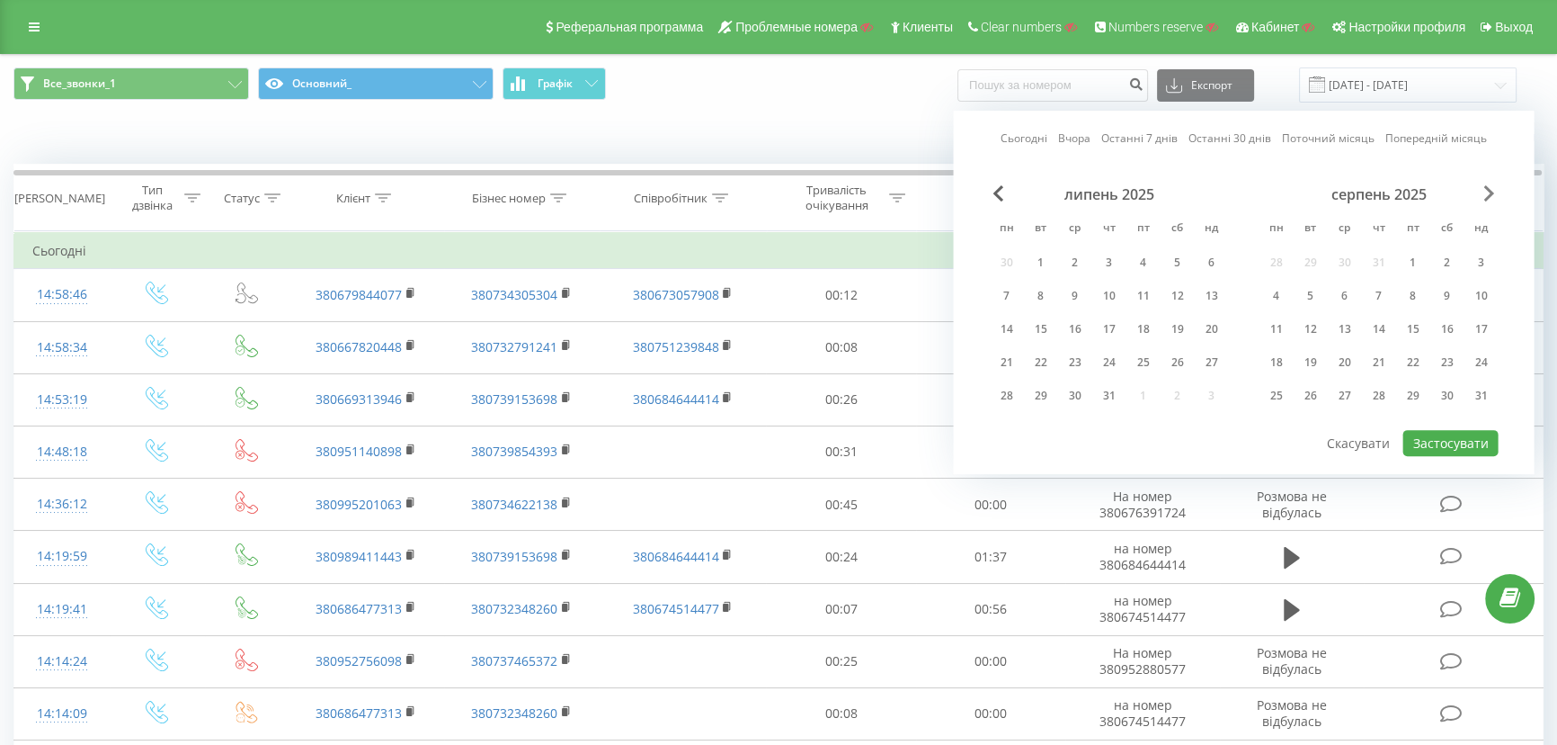
click at [1484, 193] on span "Next Month" at bounding box center [1489, 193] width 11 height 16
click at [1040, 395] on div "30" at bounding box center [1040, 395] width 23 height 23
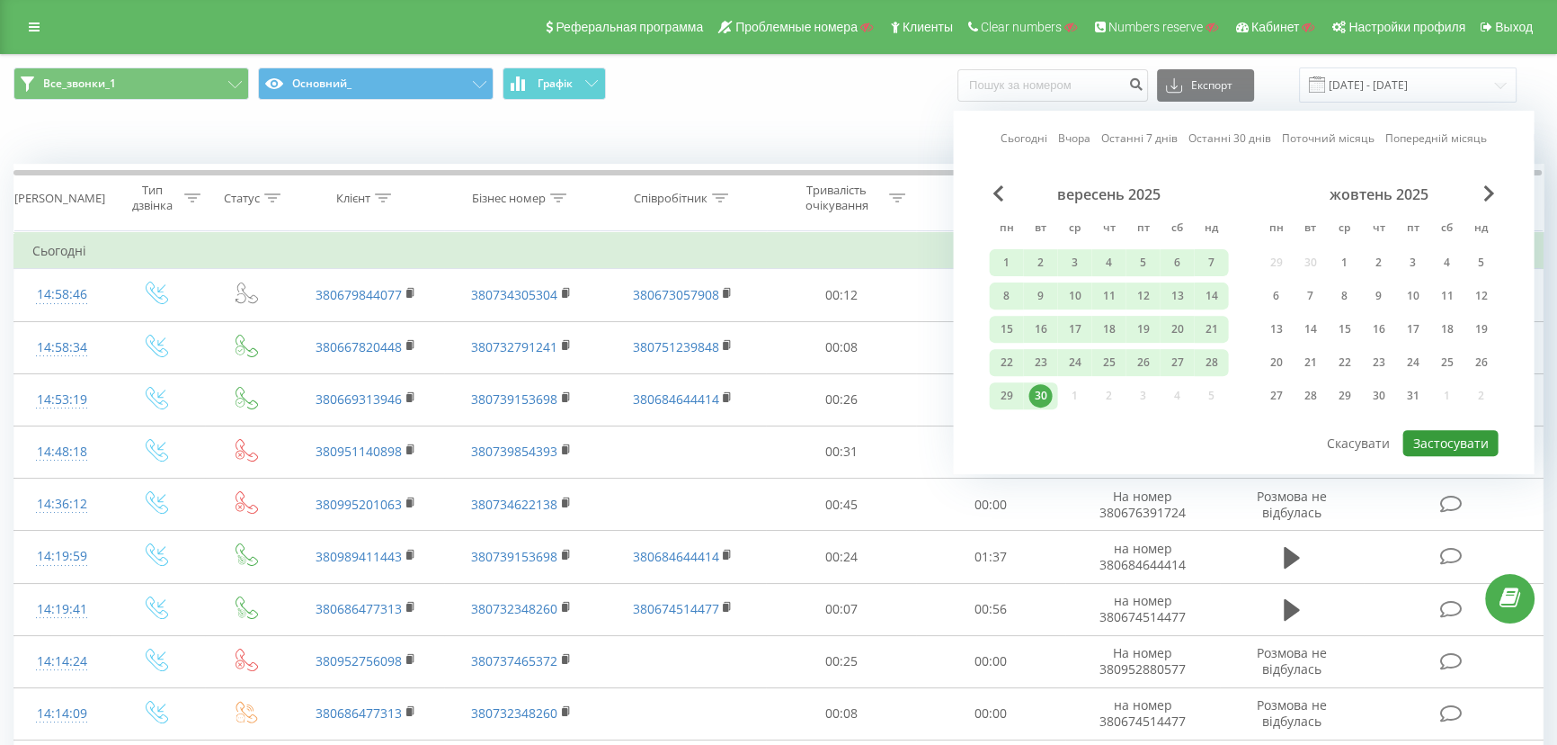
click at [1441, 433] on button "Застосувати" at bounding box center [1450, 443] width 95 height 26
type input "01.04.2025 - 30.09.2025"
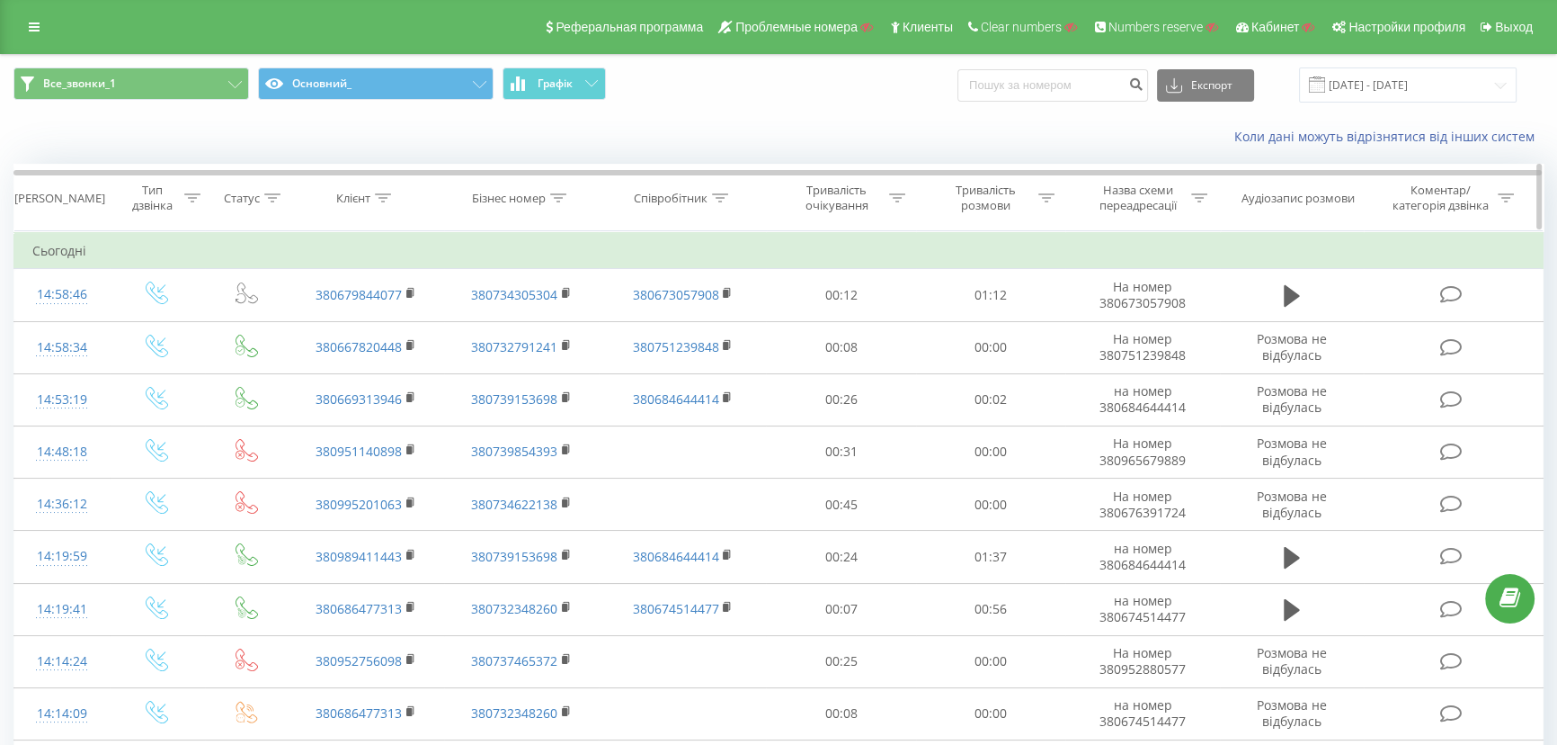
click at [545, 201] on div "Бізнес номер" at bounding box center [509, 198] width 74 height 15
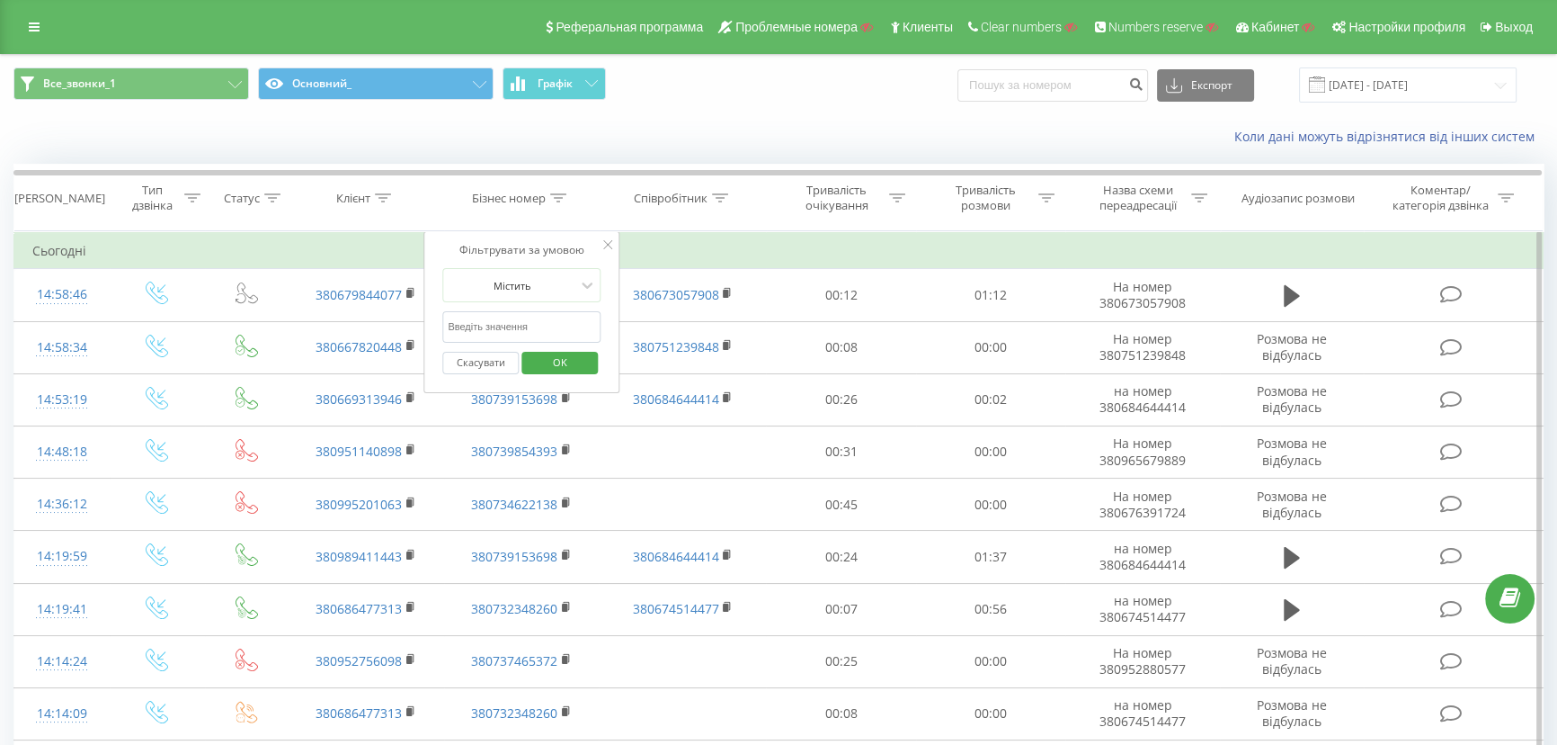
click at [504, 315] on input "text" at bounding box center [521, 326] width 158 height 31
paste input "380739258344"
type input "380739258344"
click at [543, 353] on span "OK" at bounding box center [560, 362] width 50 height 28
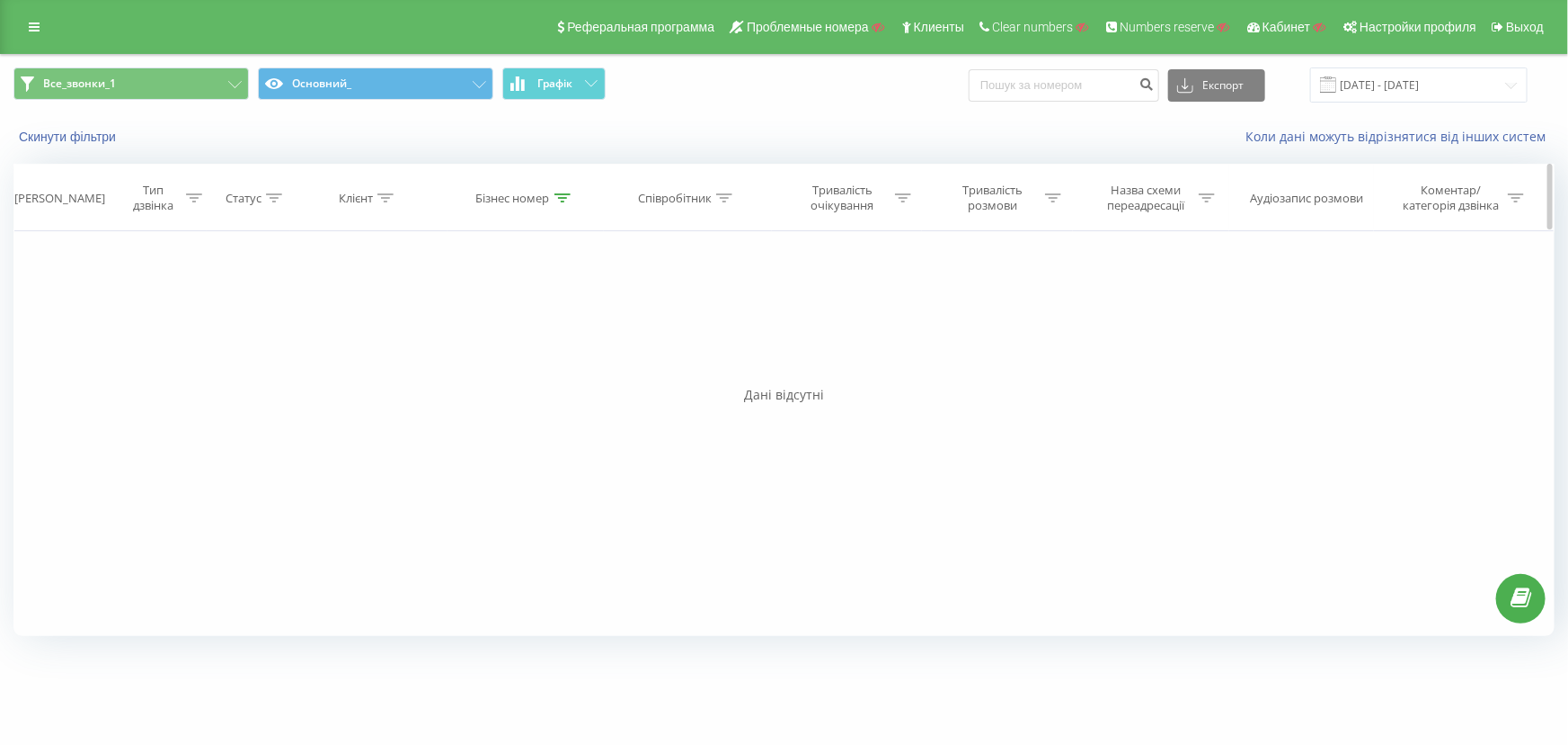
click at [540, 198] on div "Бізнес номер" at bounding box center [514, 198] width 74 height 15
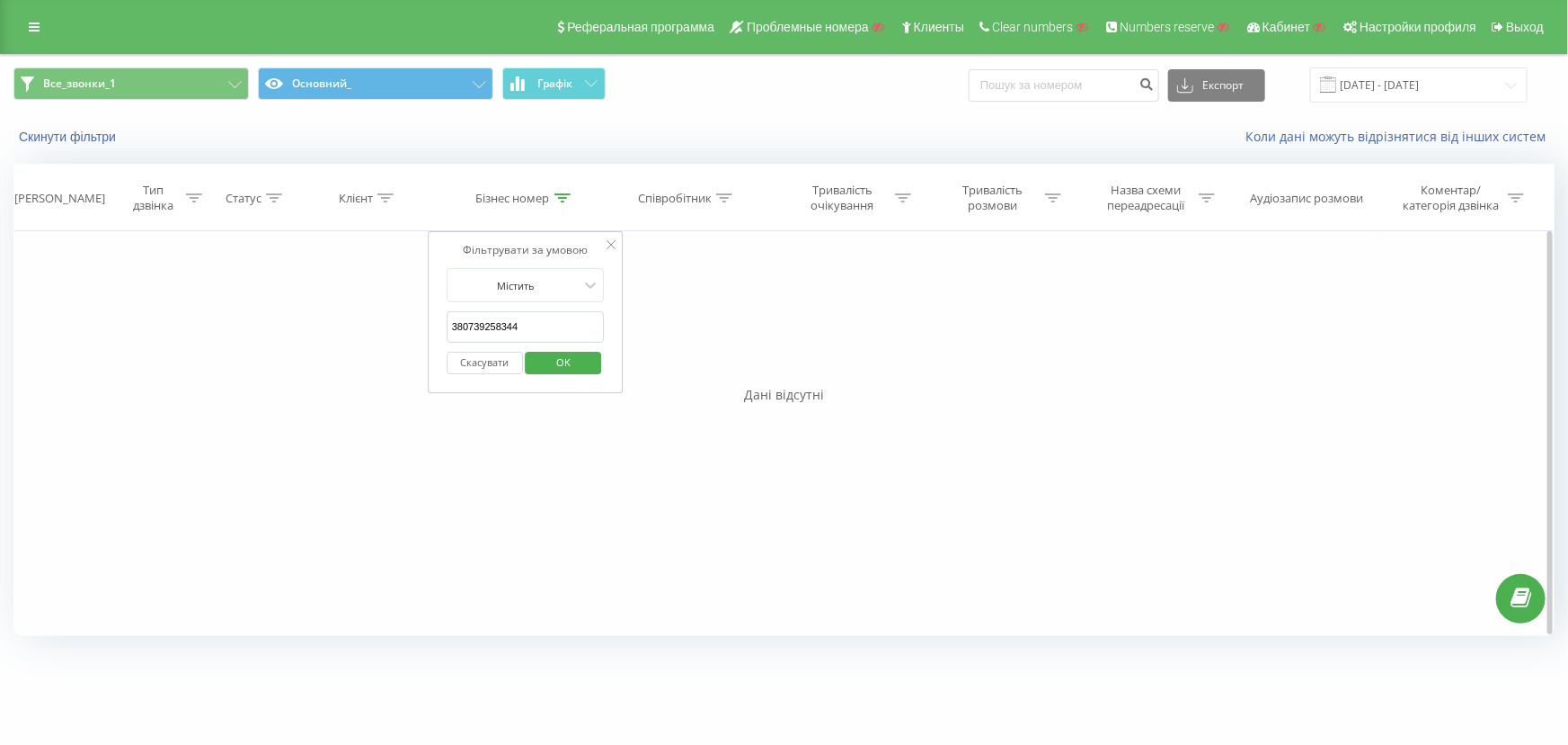
click at [486, 361] on button "Скасувати" at bounding box center [485, 363] width 76 height 22
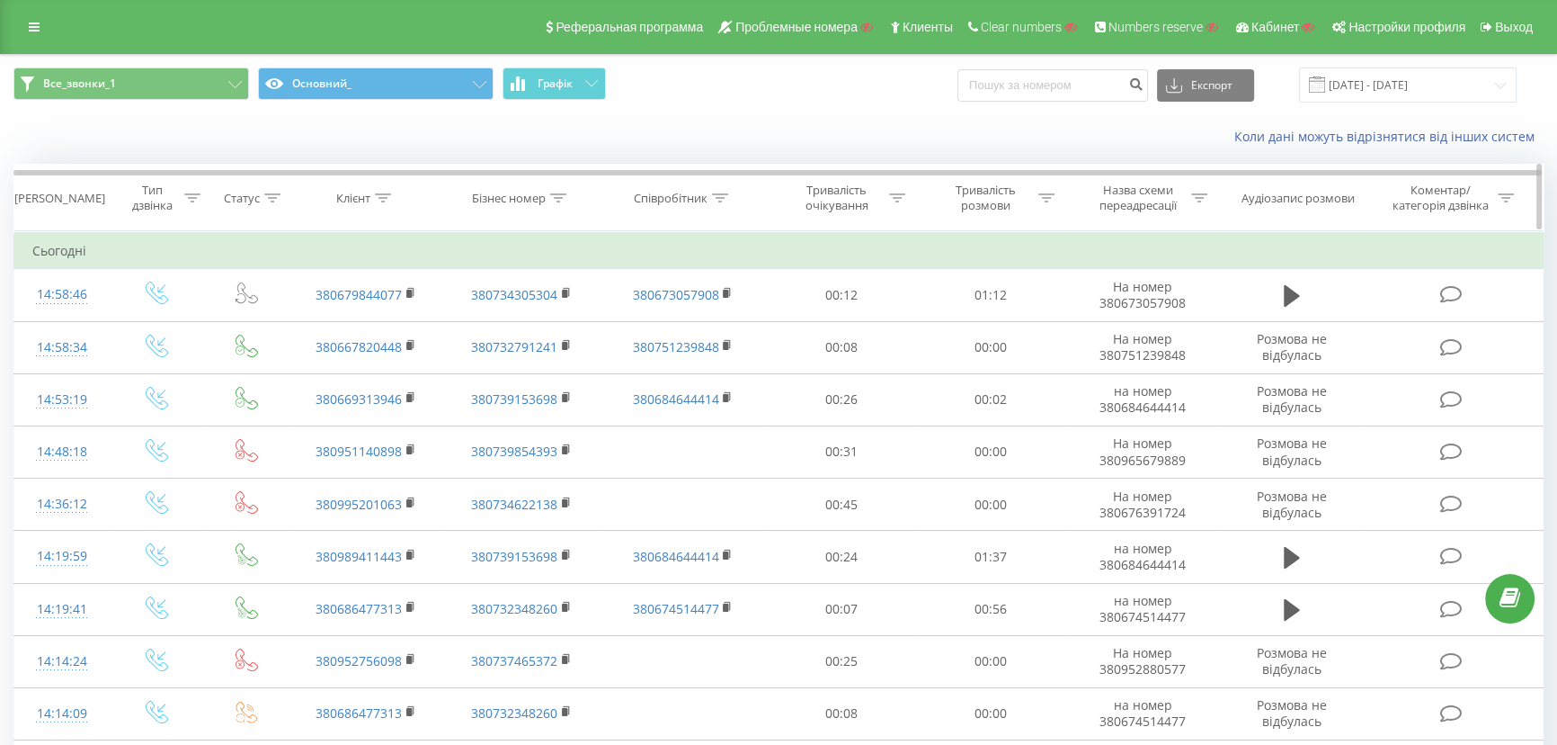
click at [712, 193] on icon at bounding box center [720, 197] width 16 height 9
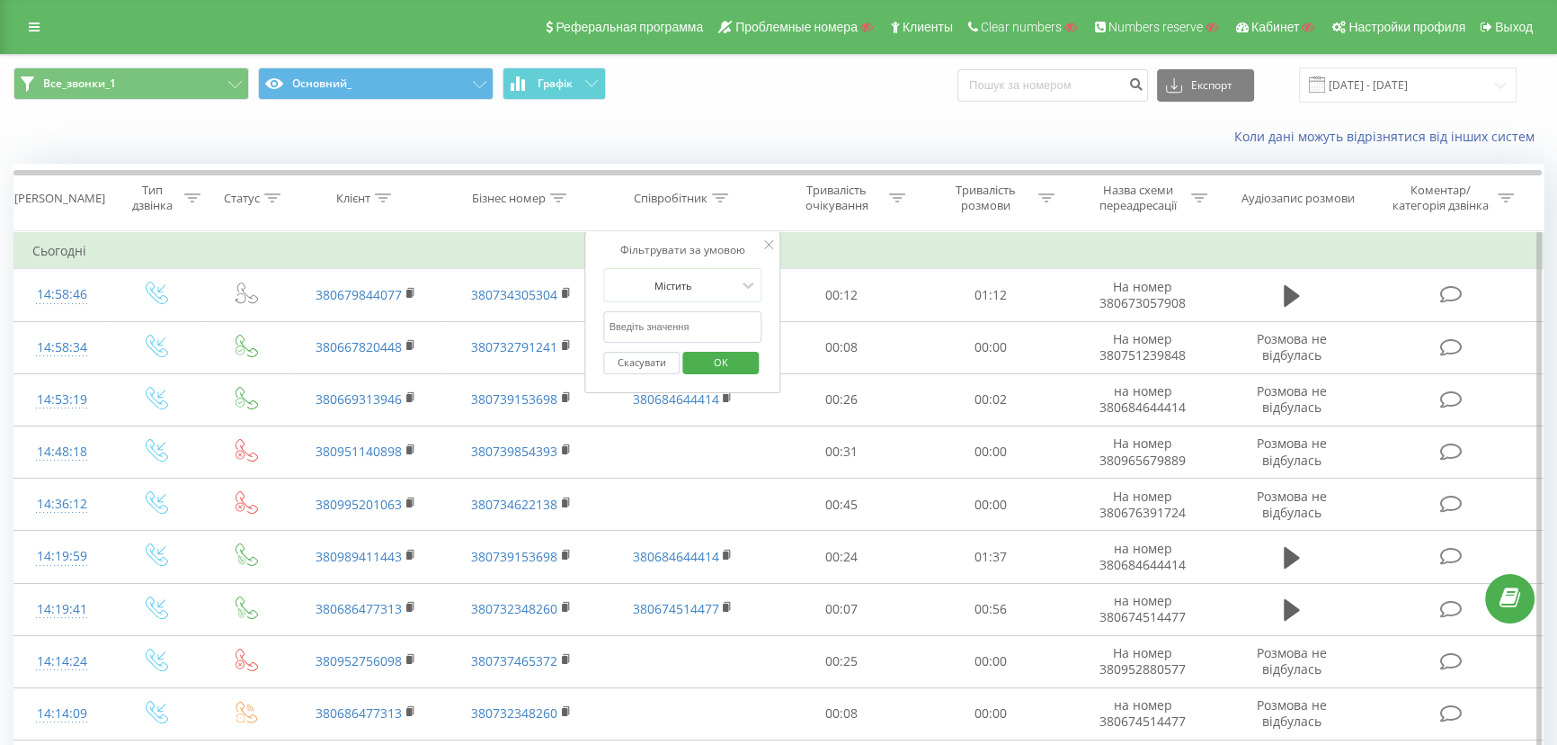
click at [652, 361] on button "Скасувати" at bounding box center [642, 363] width 76 height 22
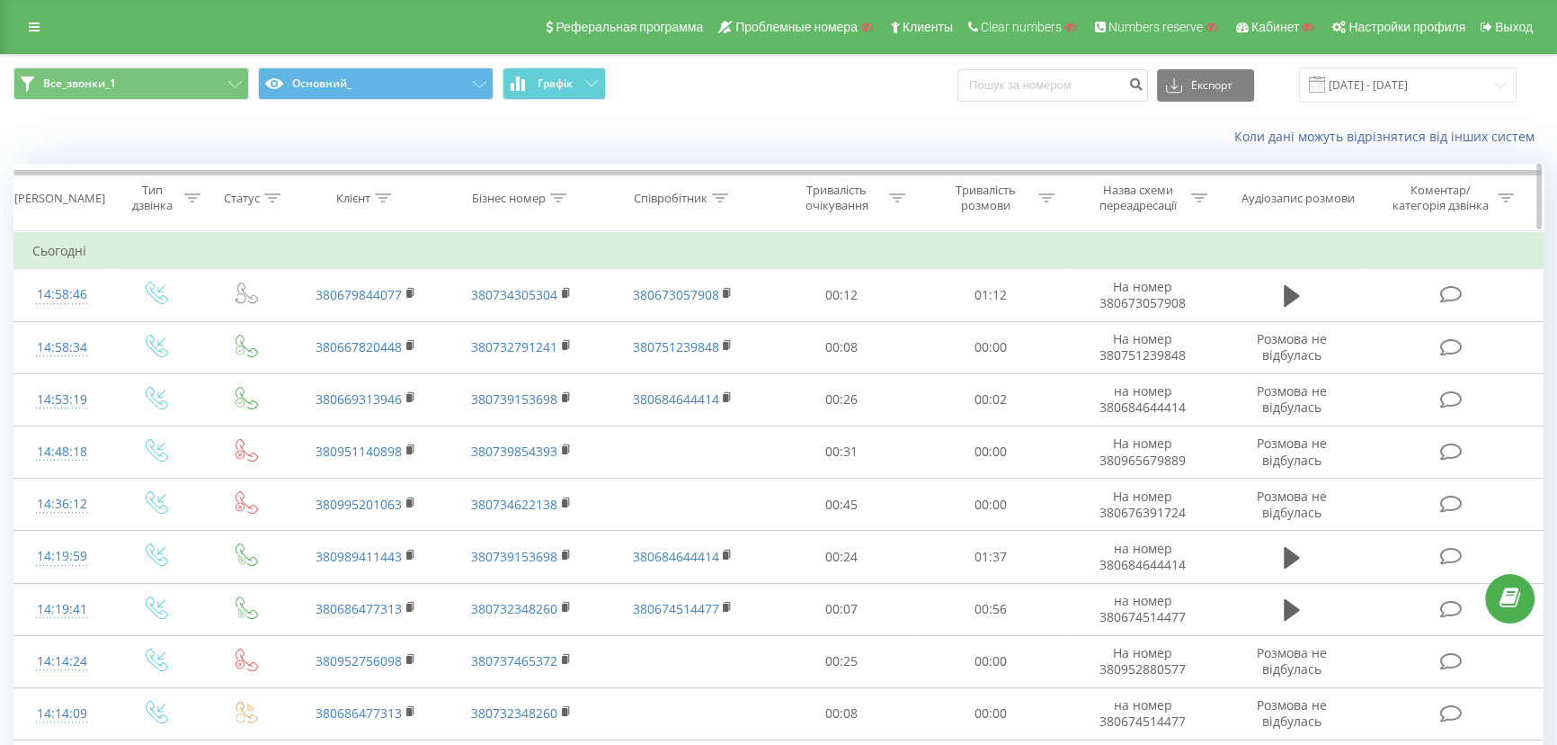
click at [722, 197] on icon at bounding box center [720, 197] width 16 height 9
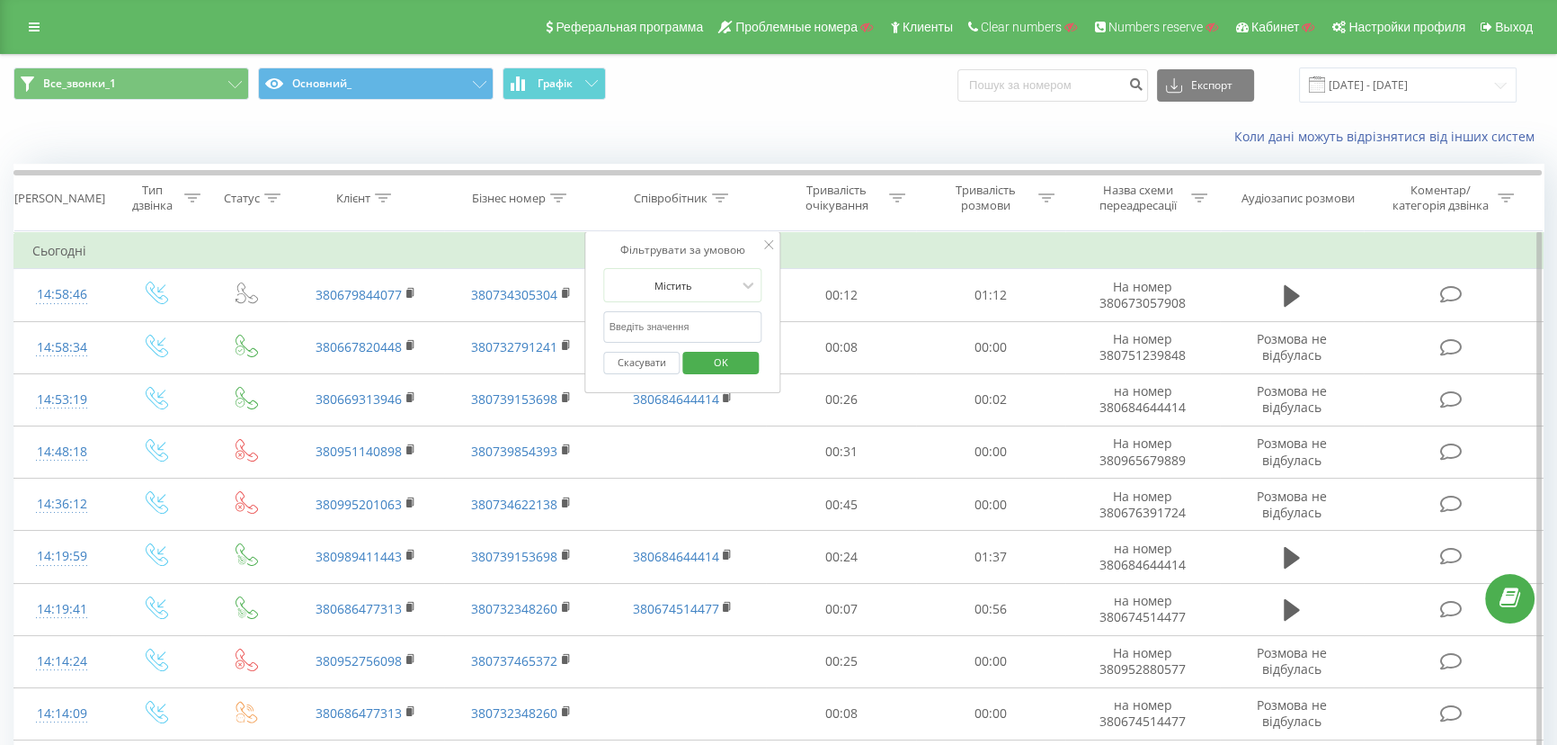
click at [665, 327] on input "text" at bounding box center [683, 326] width 158 height 31
paste input "380739258344"
type input "380739258344"
click at [715, 369] on span "OK" at bounding box center [721, 362] width 50 height 28
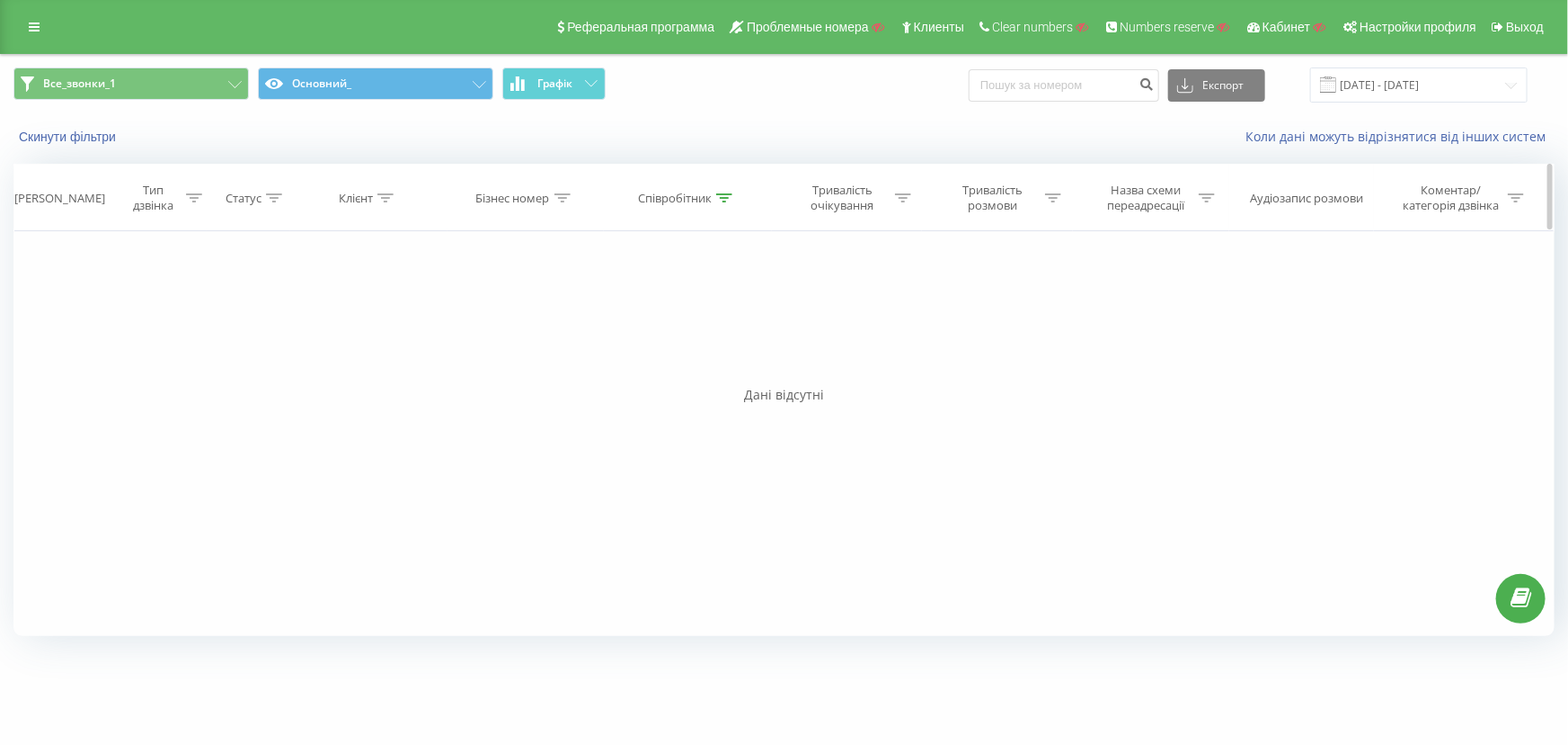
click at [701, 197] on div "Співробітник" at bounding box center [675, 198] width 74 height 15
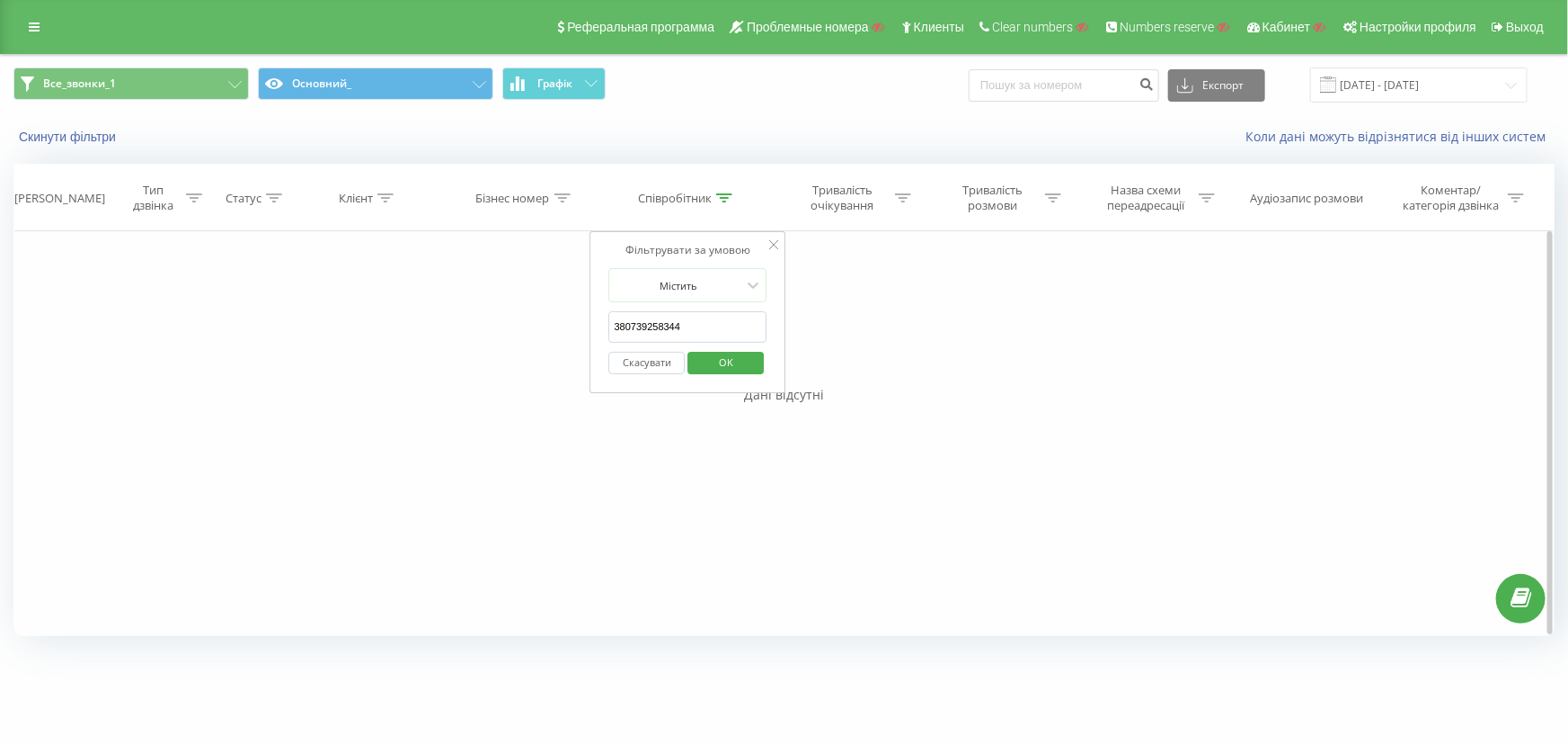
click at [633, 368] on button "Скасувати" at bounding box center [648, 363] width 76 height 22
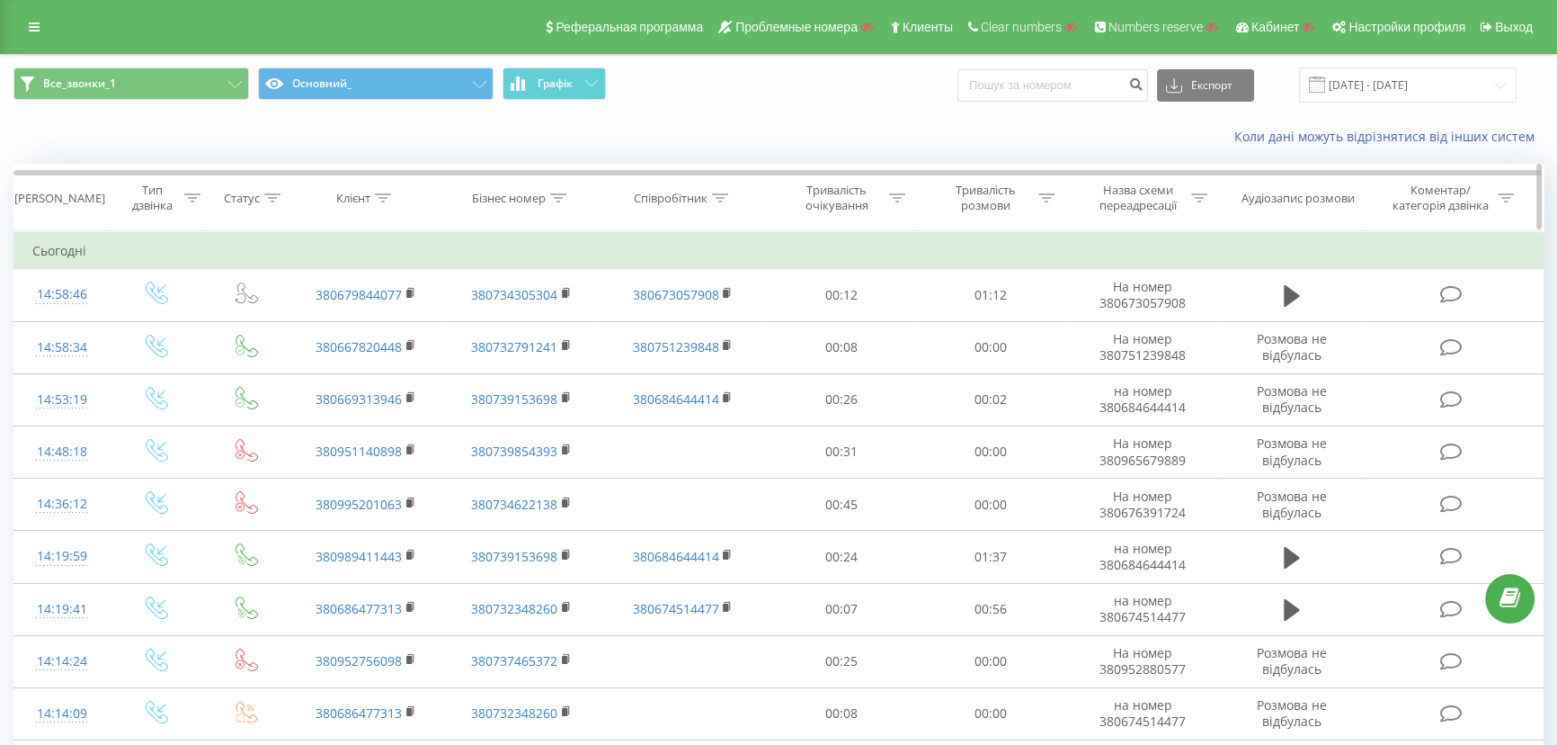
click at [1195, 201] on icon at bounding box center [1199, 197] width 16 height 9
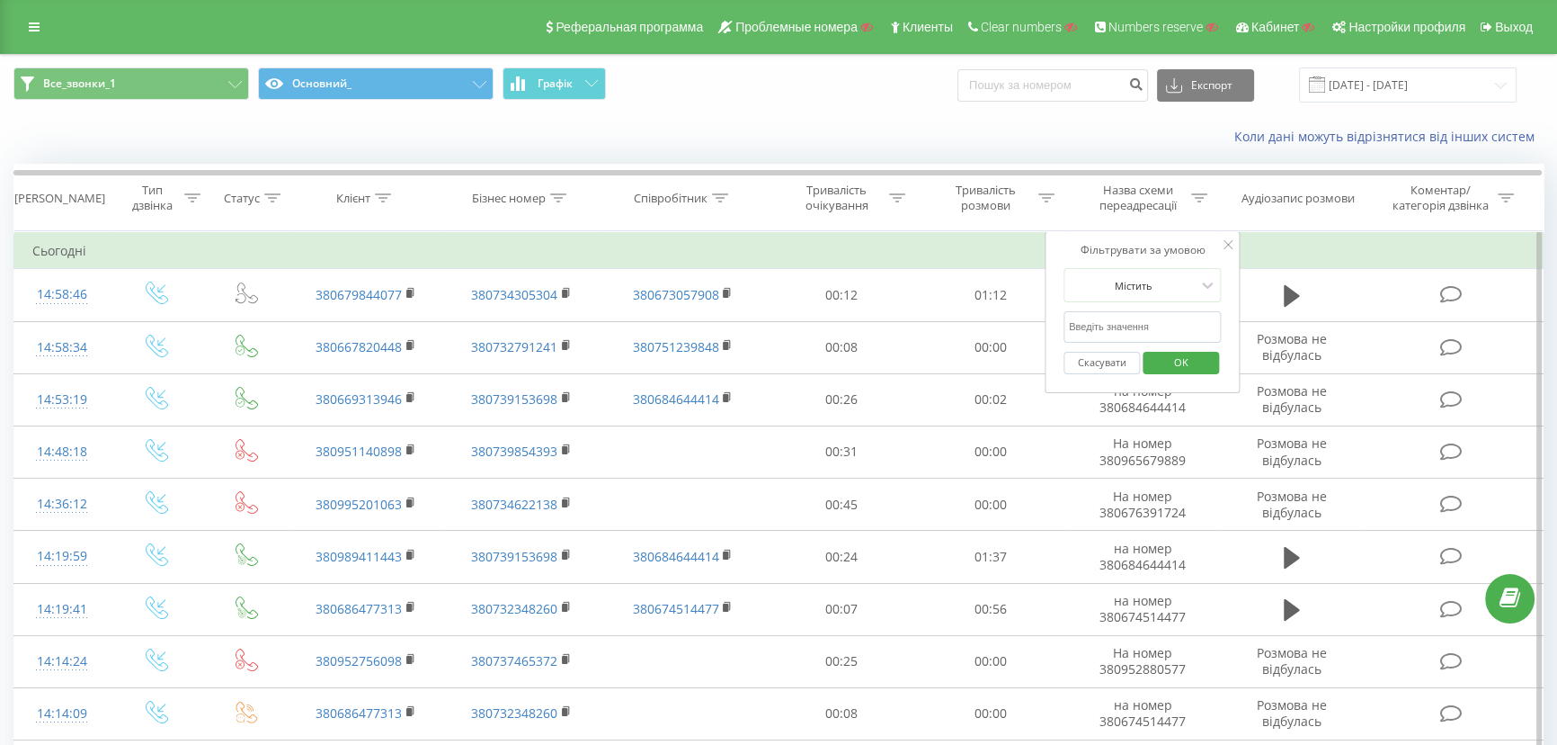
click at [1127, 324] on input "text" at bounding box center [1143, 326] width 158 height 31
paste input "380739258344"
click at [1172, 357] on span "OK" at bounding box center [1180, 362] width 50 height 28
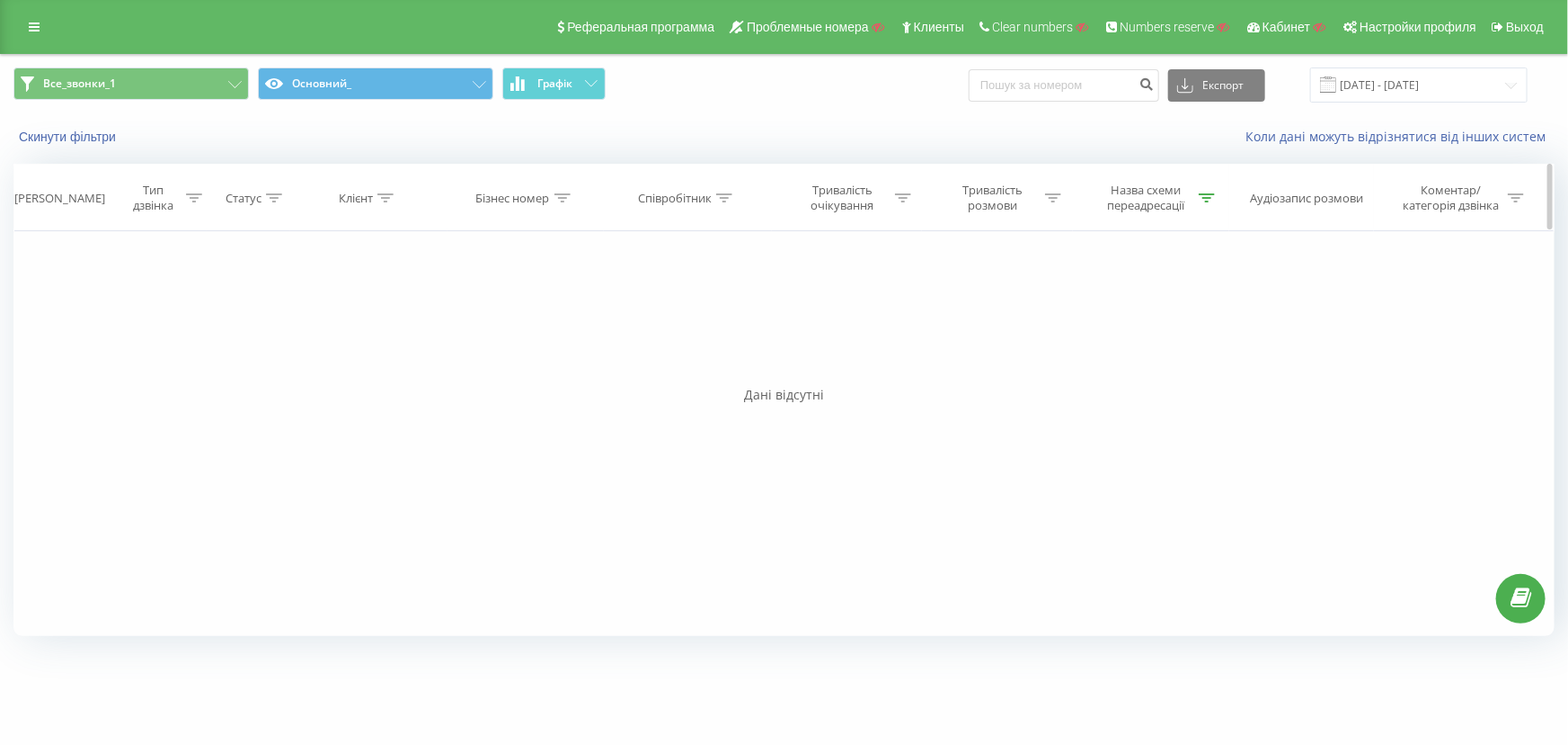
drag, startPoint x: 1135, startPoint y: 204, endPoint x: 1129, endPoint y: 215, distance: 12.5
click at [1135, 203] on div "Назва схеми переадресації" at bounding box center [1146, 198] width 96 height 31
drag, startPoint x: 1086, startPoint y: 326, endPoint x: 1047, endPoint y: 331, distance: 39.3
click at [1047, 331] on div "Фільтрувати за умовою Дорівнює Введіть значення Скасувати OK Фільтрувати за умо…" at bounding box center [784, 433] width 1541 height 405
type input "0739258344"
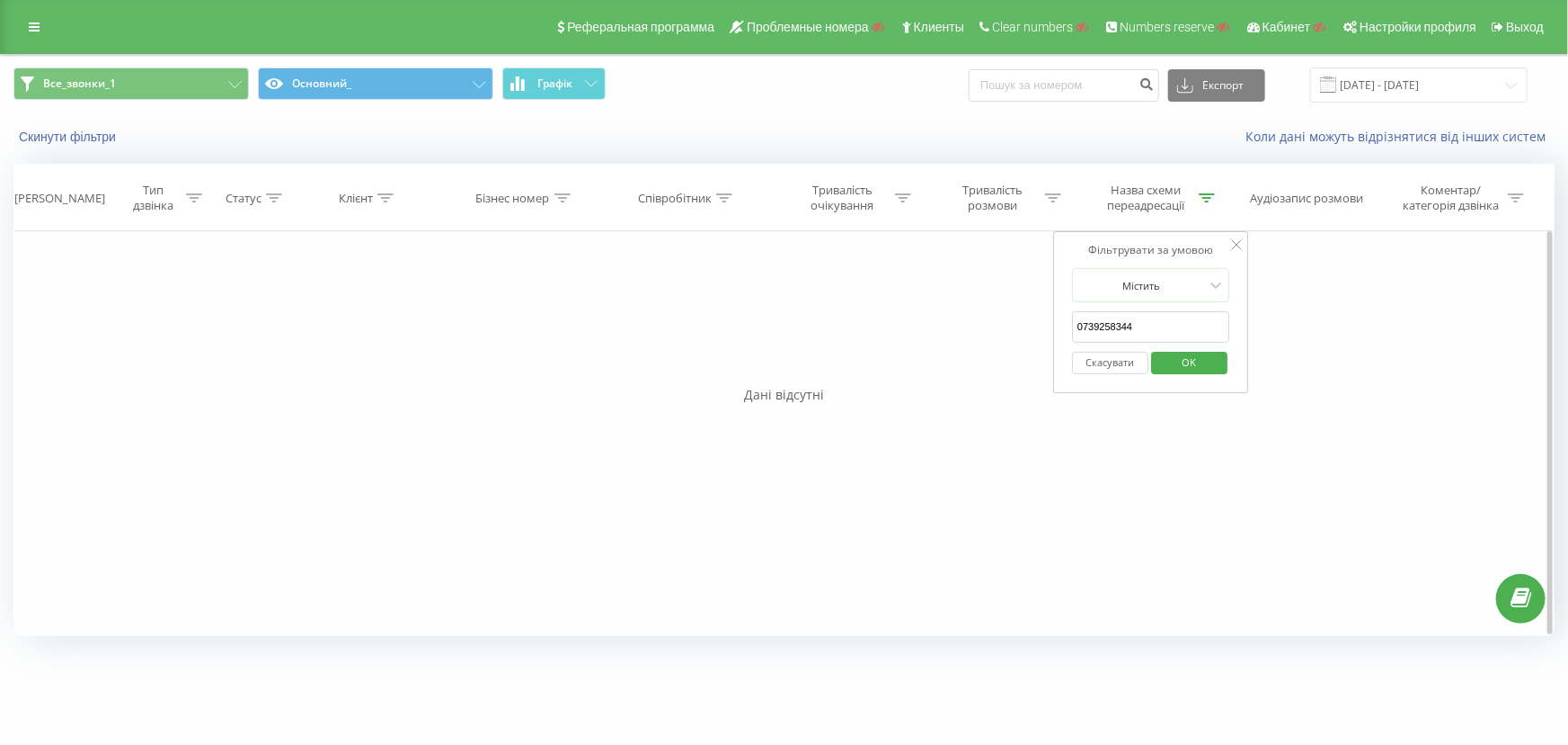
click at [1205, 359] on span "OK" at bounding box center [1188, 362] width 50 height 28
